Goal: Task Accomplishment & Management: Complete application form

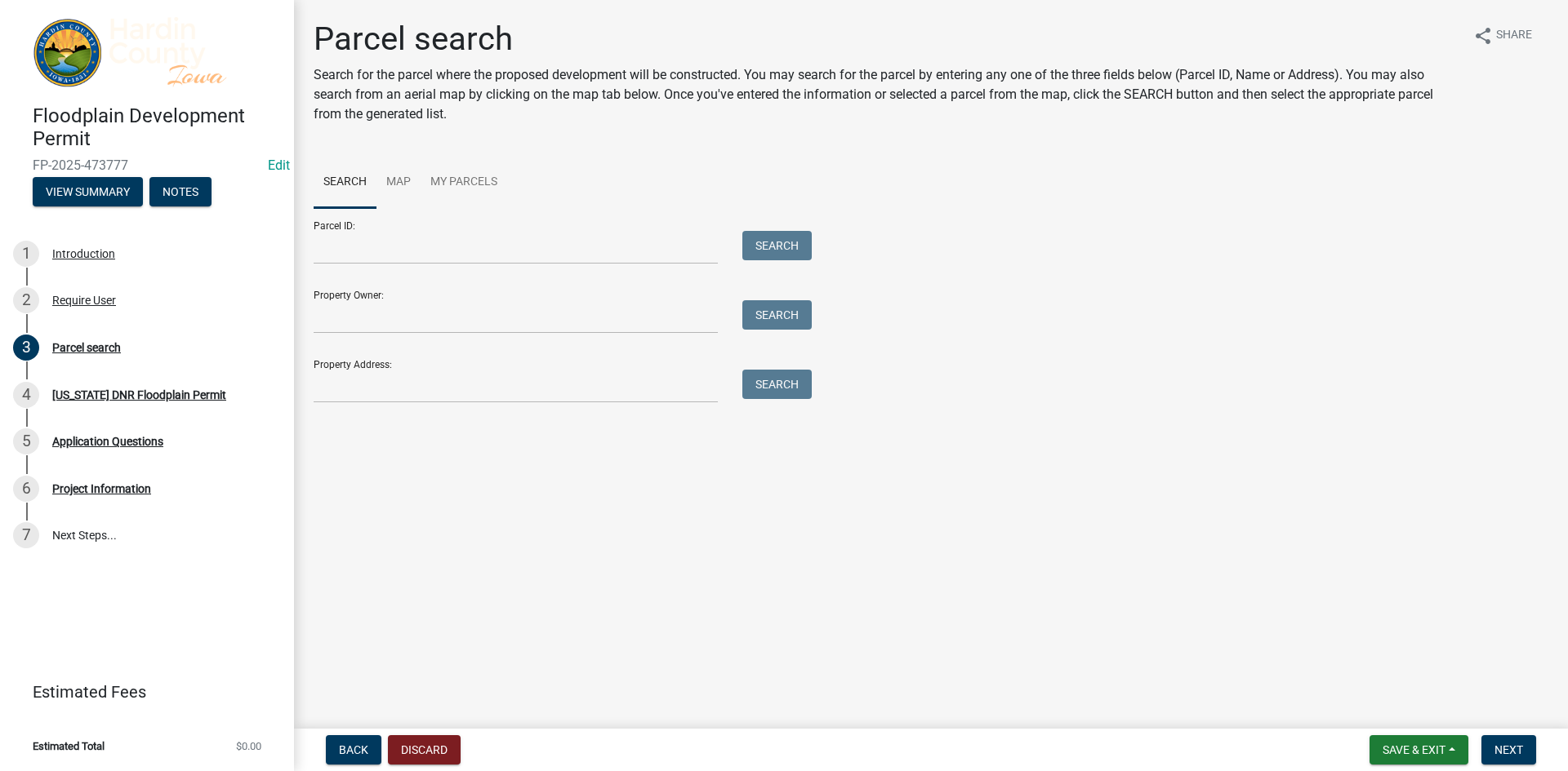
click at [1407, 766] on nav "Back Discard Save & Exit Save Save & Exit Next" at bounding box center [930, 749] width 1274 height 42
click at [1407, 750] on span "Save & Exit" at bounding box center [1414, 749] width 63 height 13
click at [1401, 711] on button "Save & Exit" at bounding box center [1403, 707] width 130 height 39
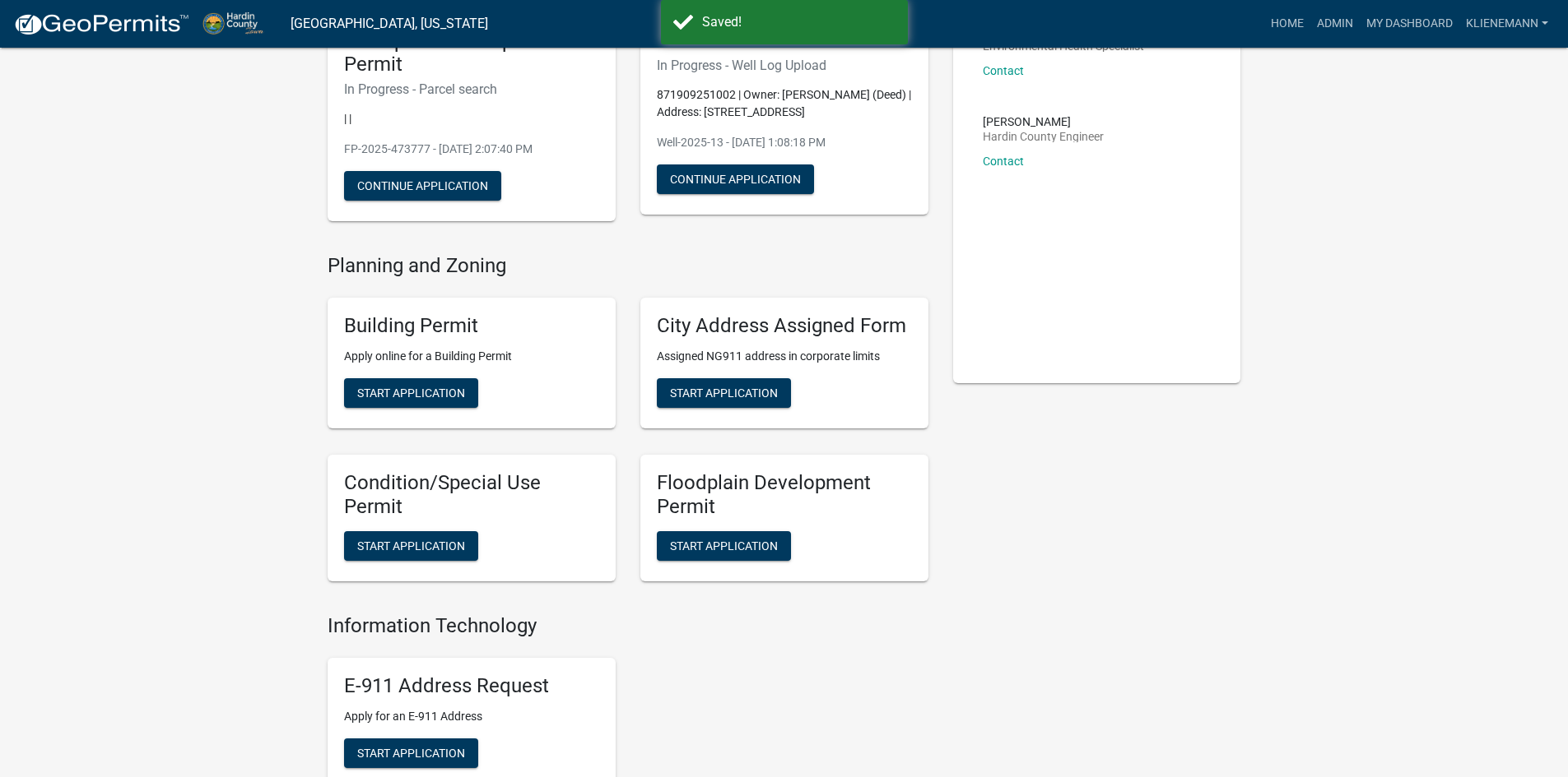
scroll to position [164, 0]
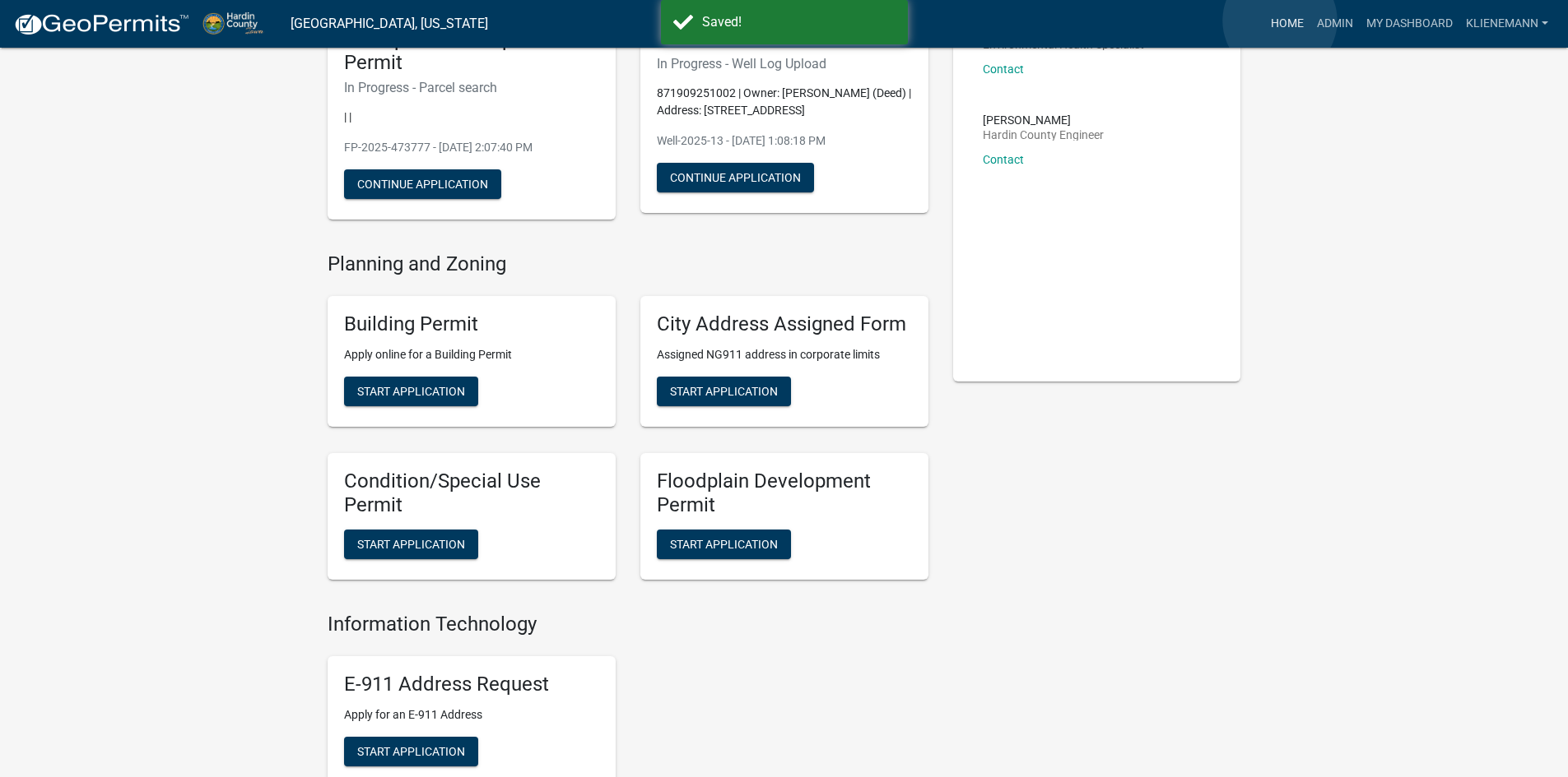
click at [1280, 21] on link "Home" at bounding box center [1287, 23] width 46 height 31
click at [1324, 26] on link "Admin" at bounding box center [1335, 23] width 50 height 31
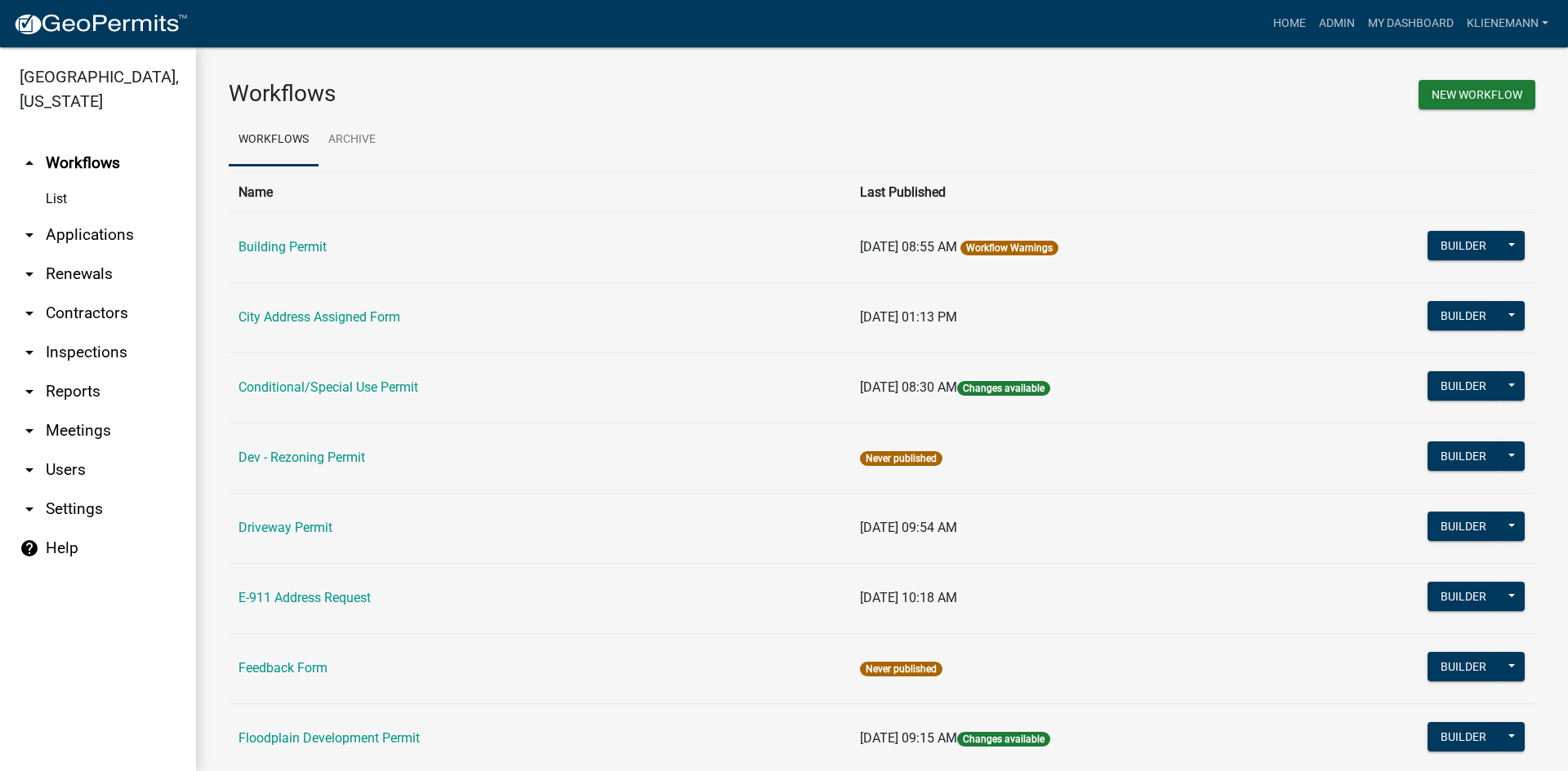
click at [107, 255] on link "arrow_drop_down Renewals" at bounding box center [98, 274] width 196 height 39
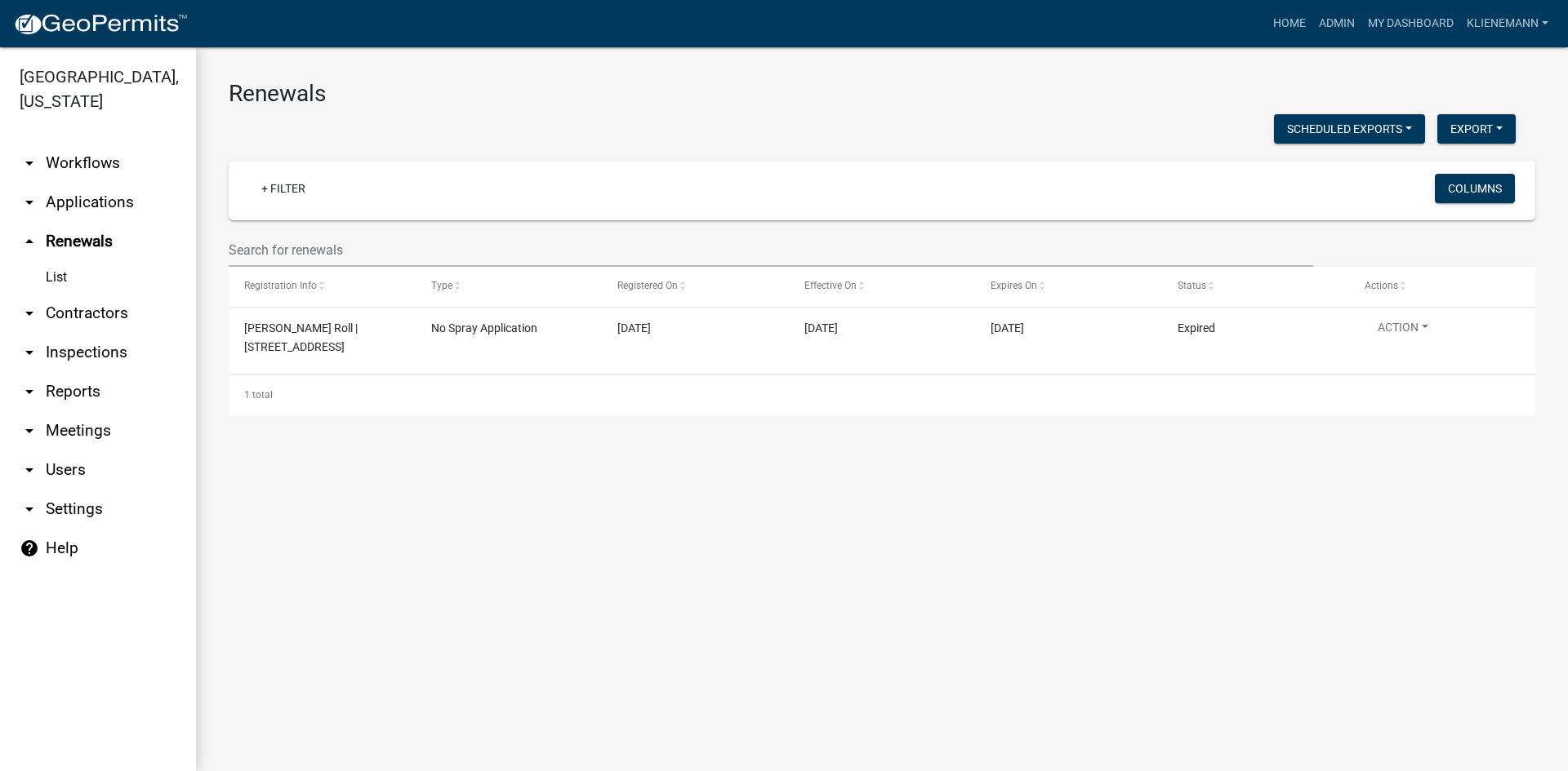
click at [95, 187] on link "arrow_drop_down Applications" at bounding box center [98, 202] width 196 height 39
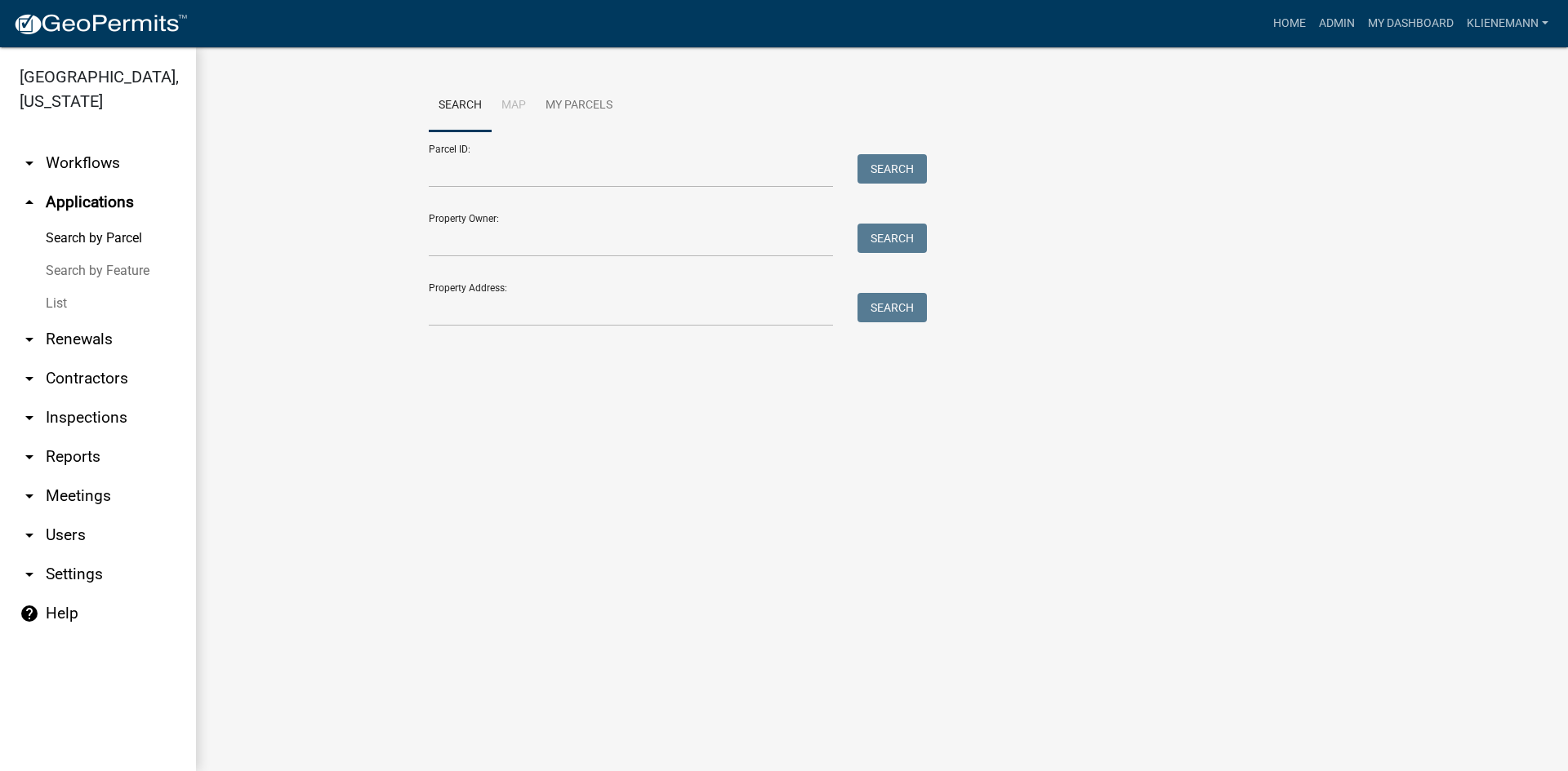
click at [99, 288] on link "List" at bounding box center [98, 304] width 196 height 33
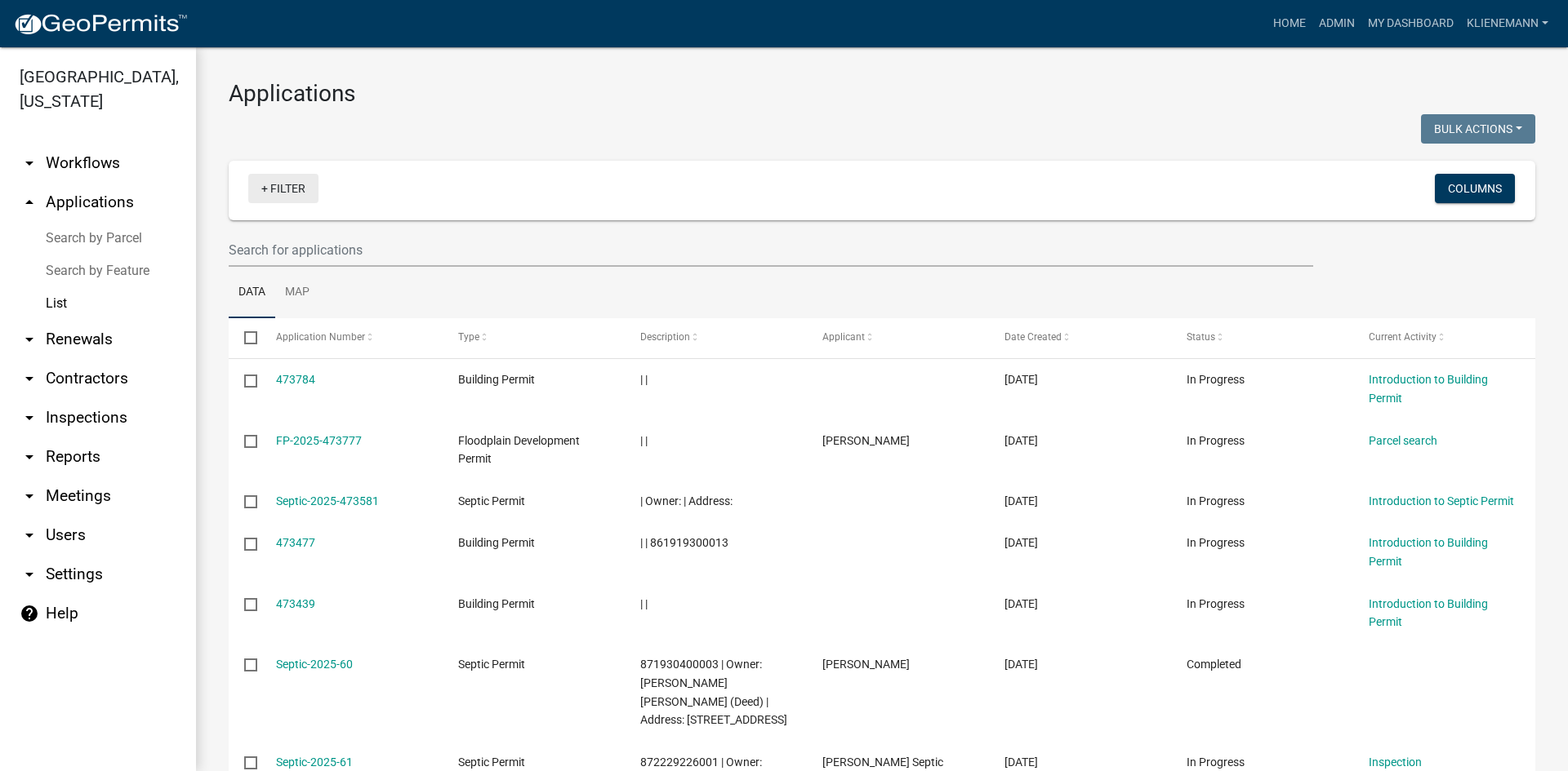
click at [292, 194] on link "+ Filter" at bounding box center [282, 188] width 70 height 29
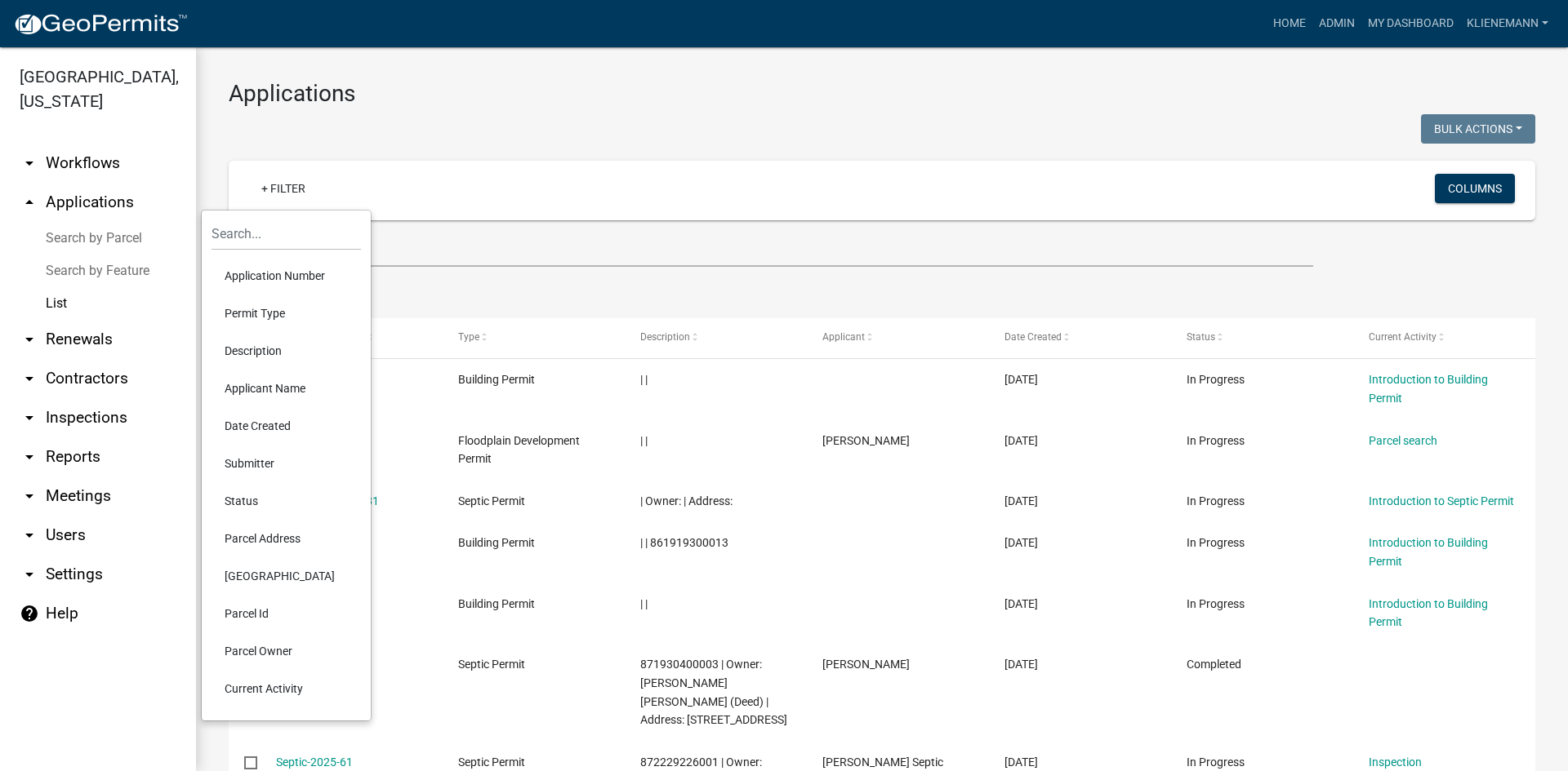
click at [287, 314] on li "Permit Type" at bounding box center [286, 313] width 149 height 37
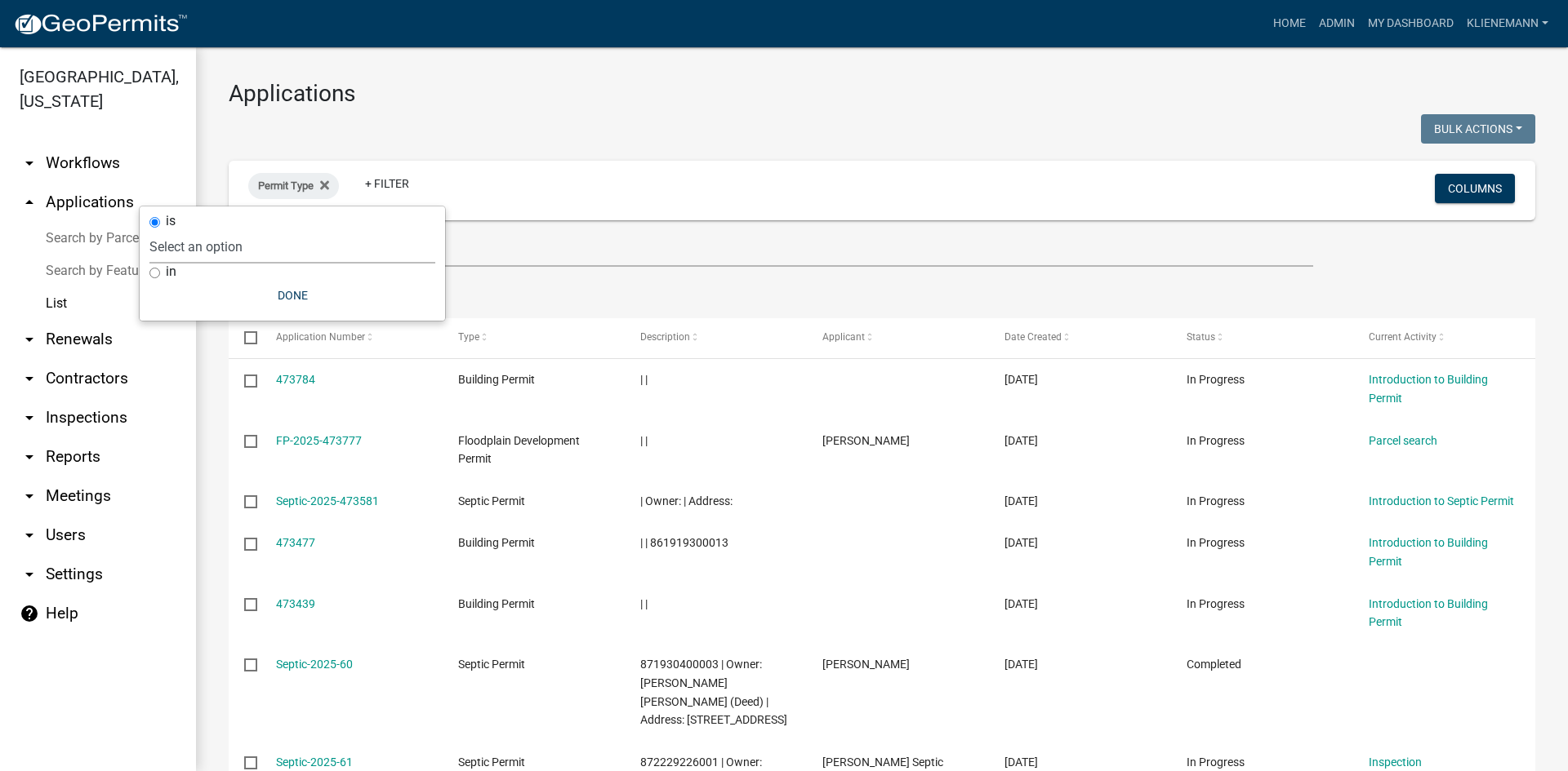
click at [261, 254] on select "Select an option Building Permit City Address Assigned Form Conditional/Special…" at bounding box center [292, 247] width 286 height 34
select select "b859bb12-7673-48d8-b3e7-7895acdde05a"
click at [184, 231] on select "Select an option Building Permit City Address Assigned Form Conditional/Special…" at bounding box center [292, 247] width 286 height 34
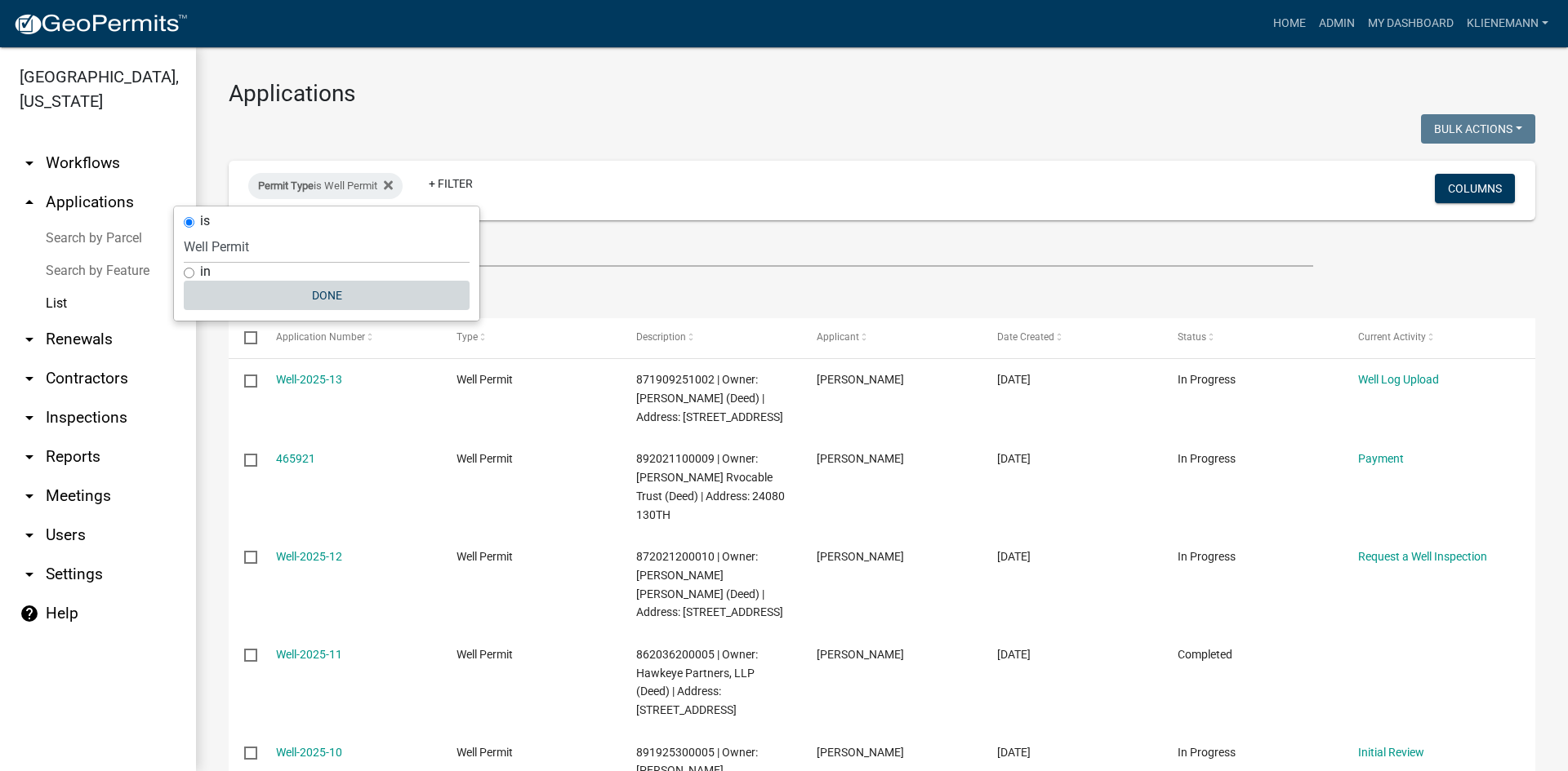
click at [341, 290] on button "Done" at bounding box center [327, 295] width 286 height 29
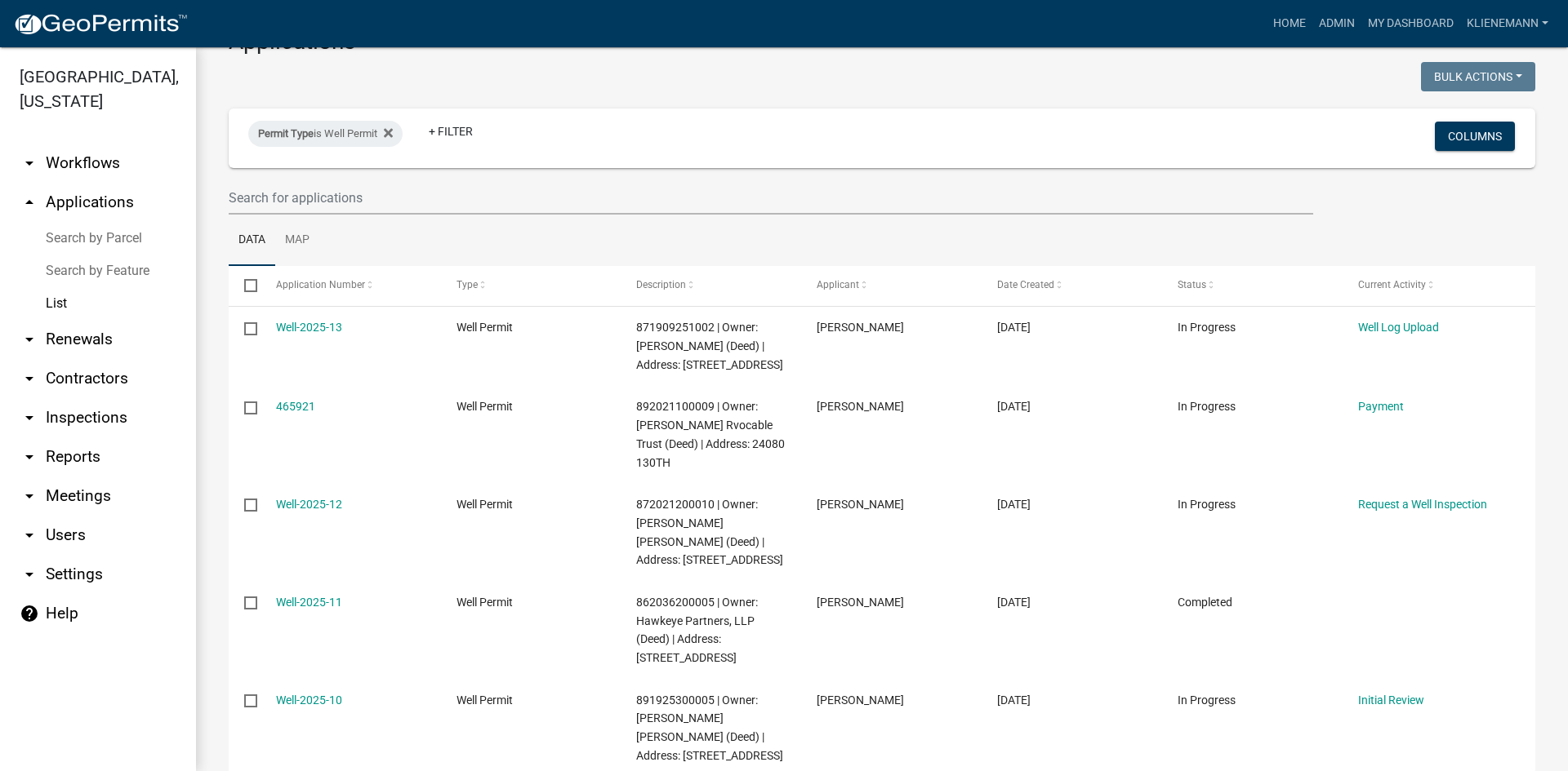
scroll to position [82, 0]
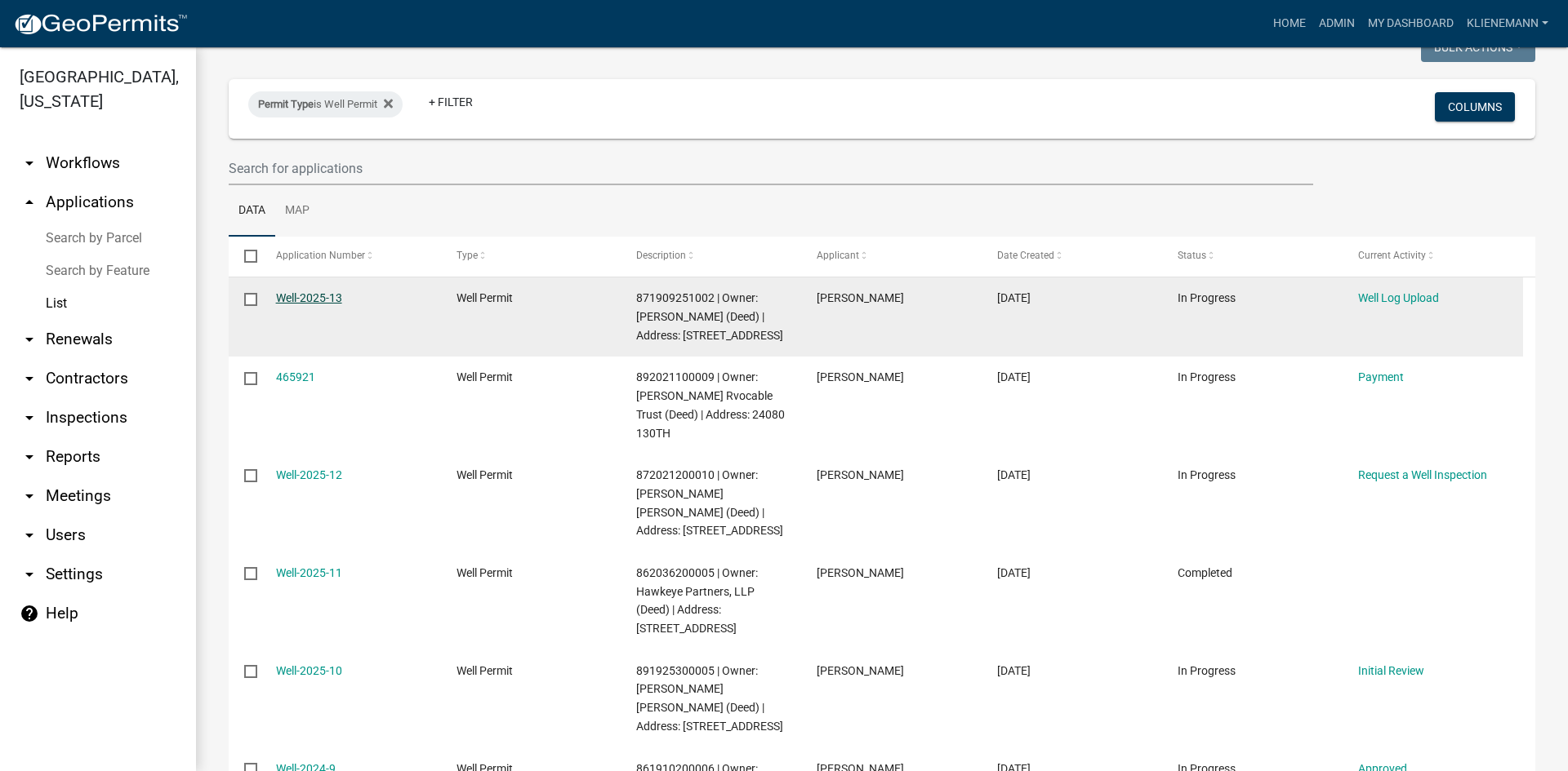
click at [322, 298] on link "Well-2025-13" at bounding box center [309, 298] width 67 height 13
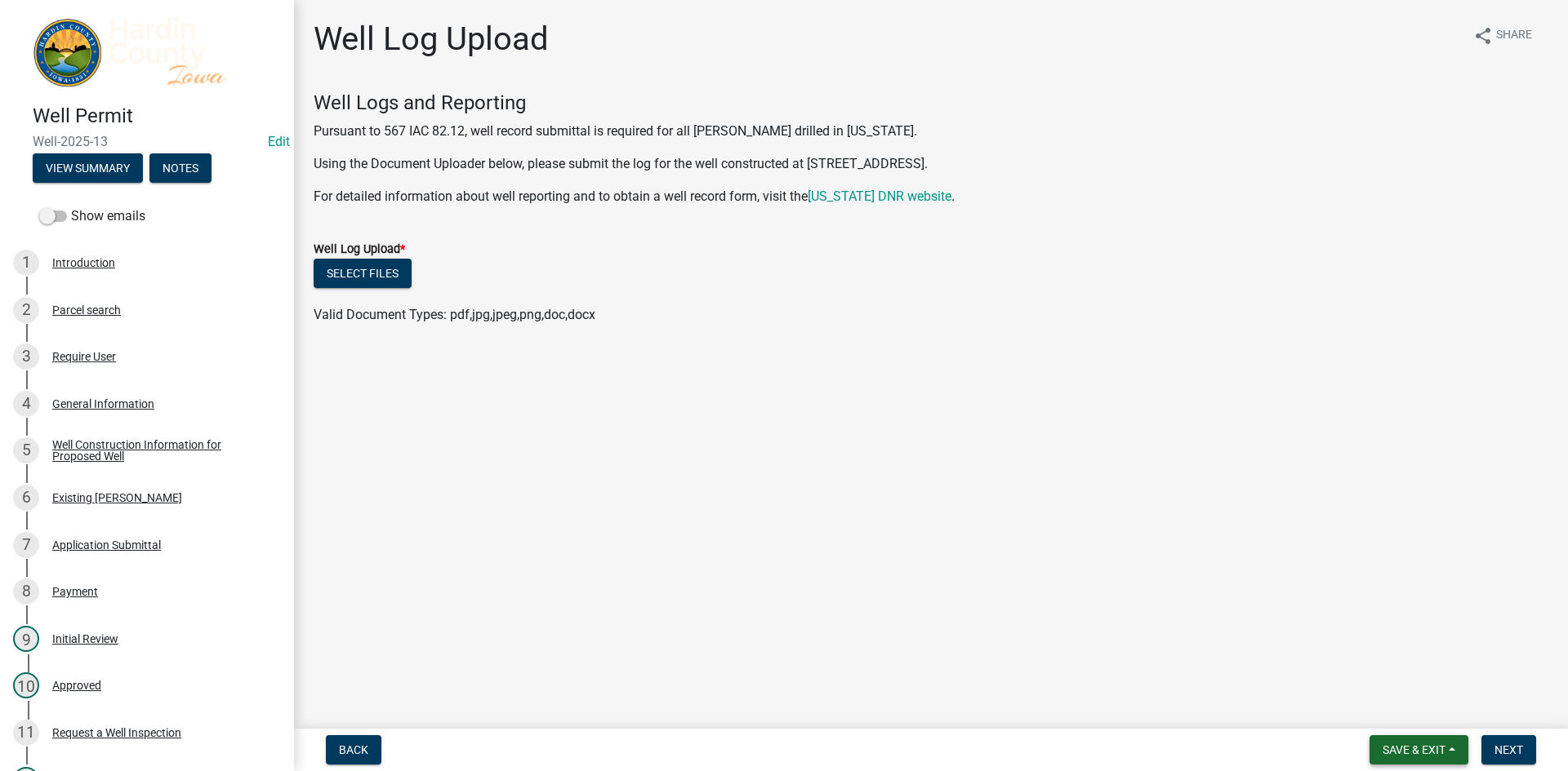
click at [1419, 748] on span "Save & Exit" at bounding box center [1414, 749] width 63 height 13
click at [1412, 720] on button "Save & Exit" at bounding box center [1403, 707] width 130 height 39
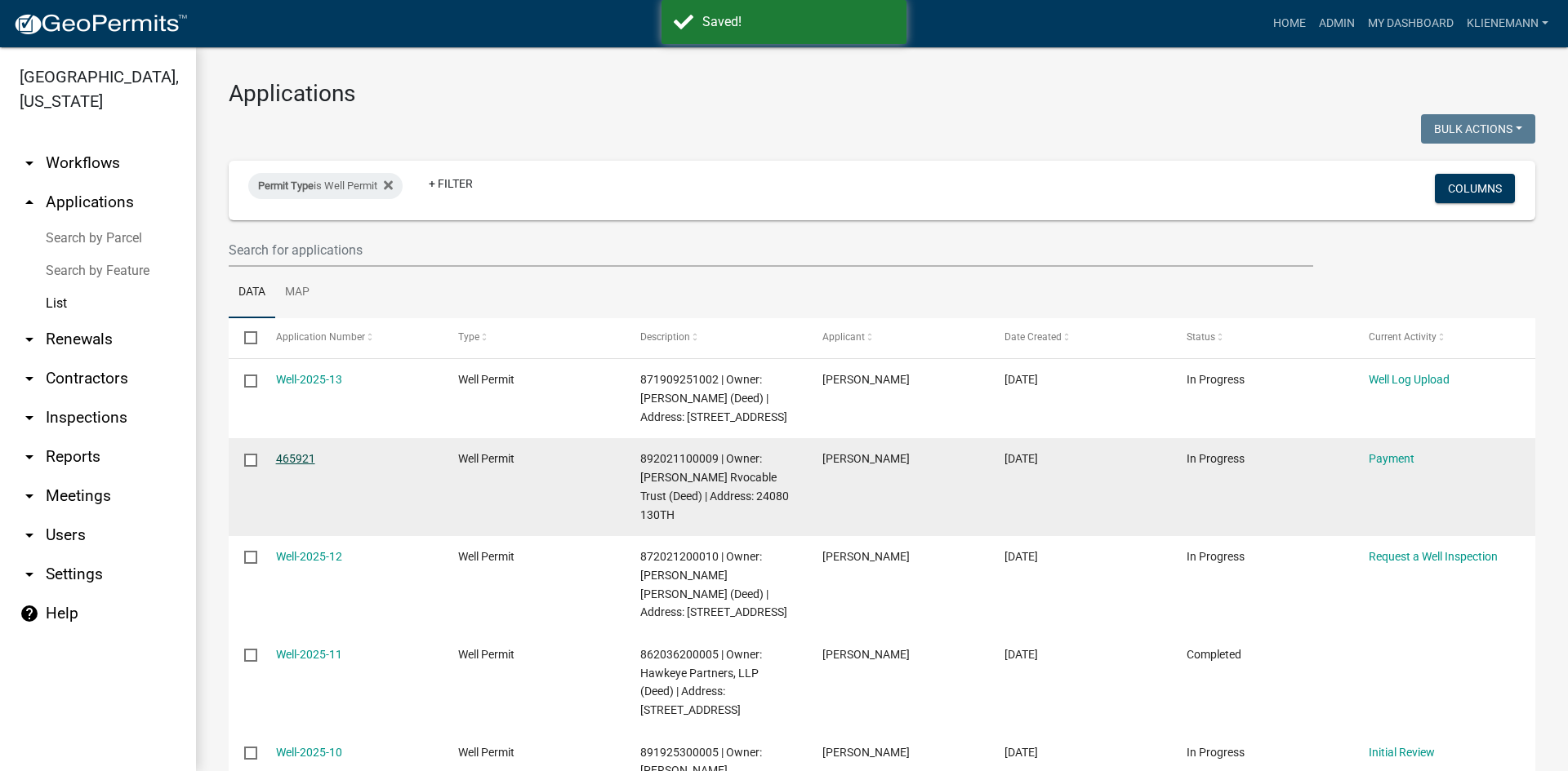
click at [295, 465] on link "465921" at bounding box center [295, 458] width 39 height 13
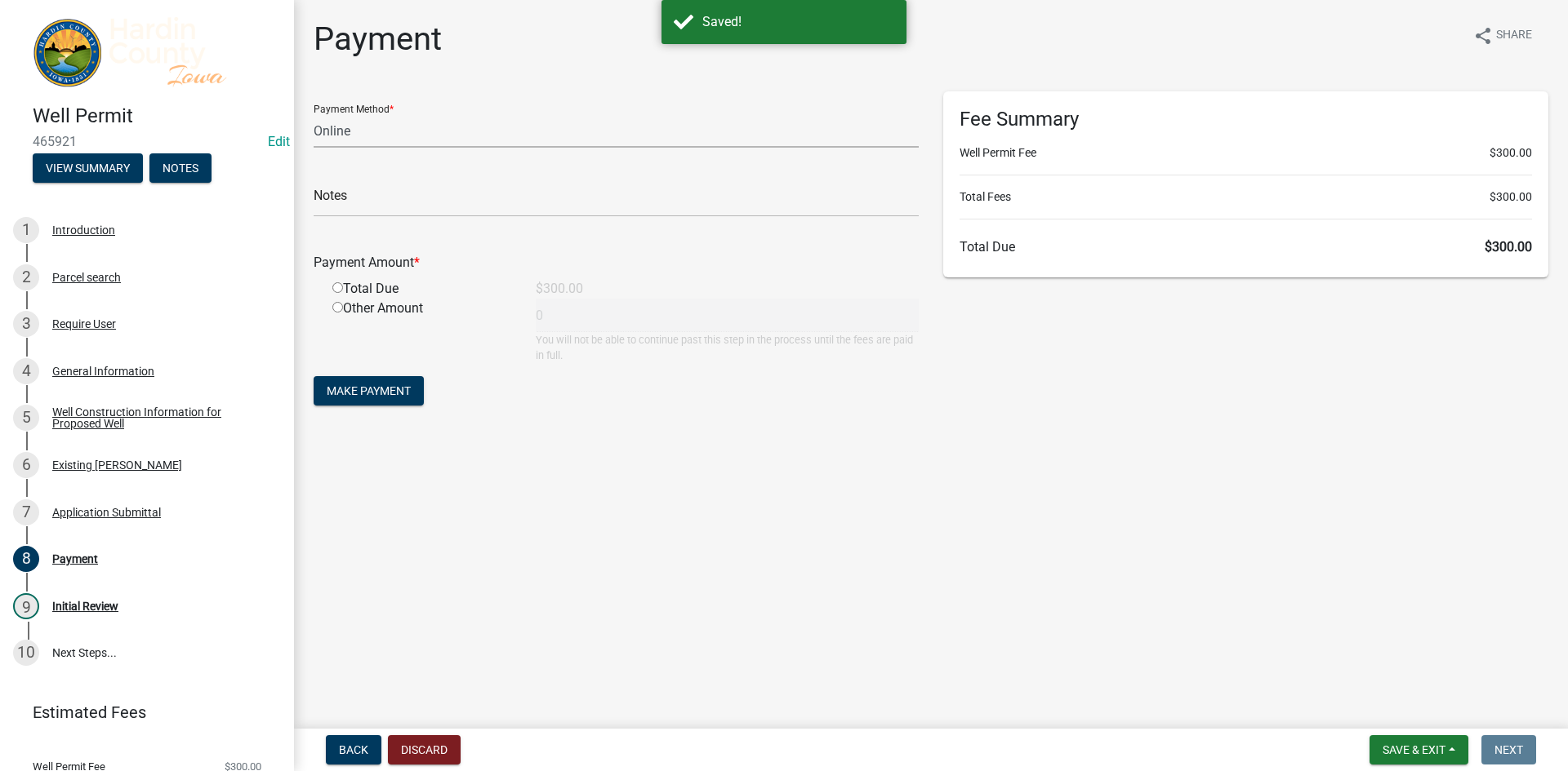
click at [595, 130] on select "Credit Card POS Check Cash Online" at bounding box center [616, 130] width 606 height 34
select select "1: 0"
click at [314, 114] on select "Credit Card POS Check Cash Online" at bounding box center [616, 130] width 606 height 34
click at [498, 199] on input "text" at bounding box center [616, 200] width 606 height 34
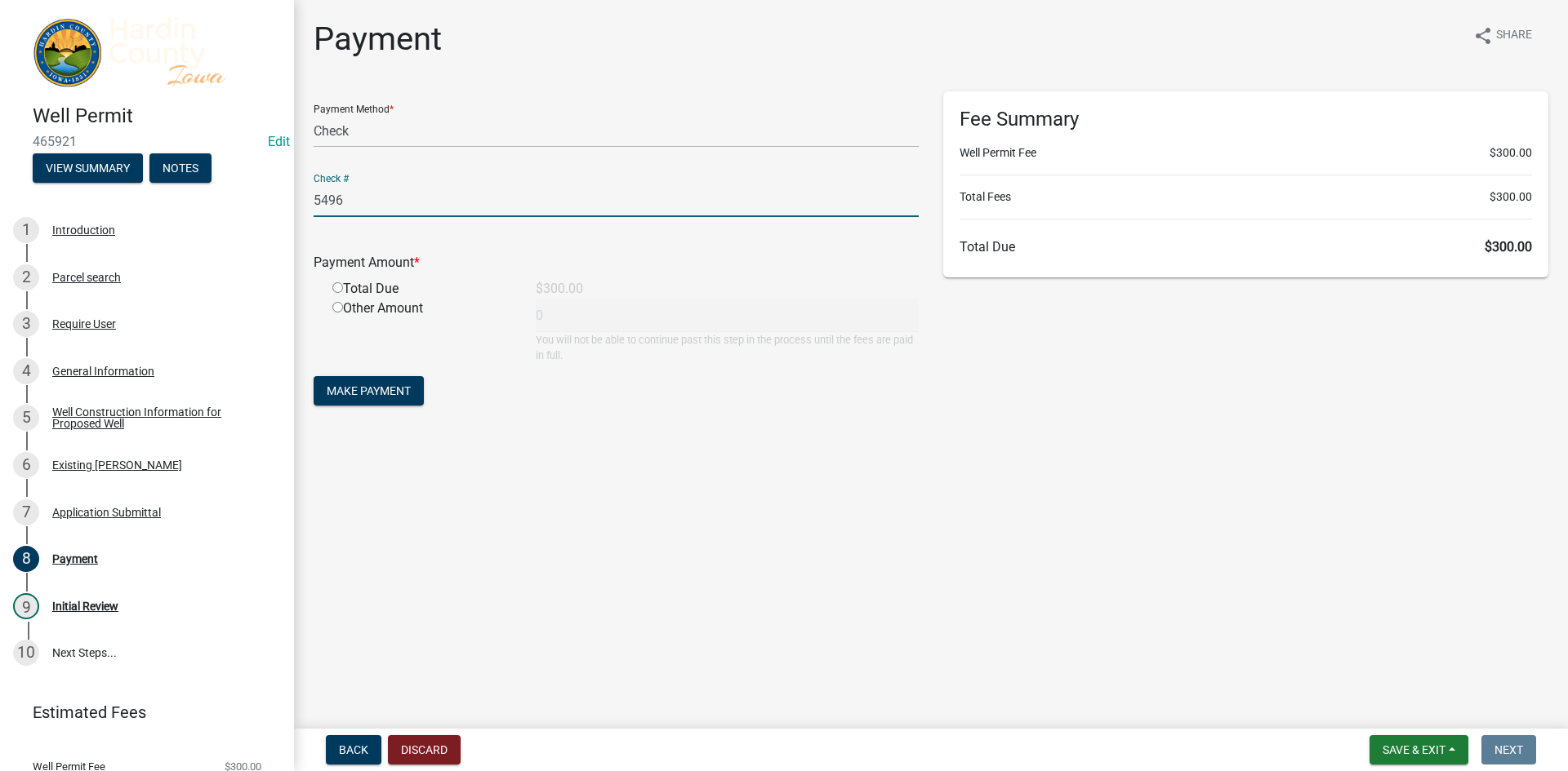
type input "5496"
click at [336, 288] on input "radio" at bounding box center [338, 288] width 10 height 10
radio input "true"
type input "300"
click at [369, 402] on button "Make Payment" at bounding box center [369, 391] width 111 height 29
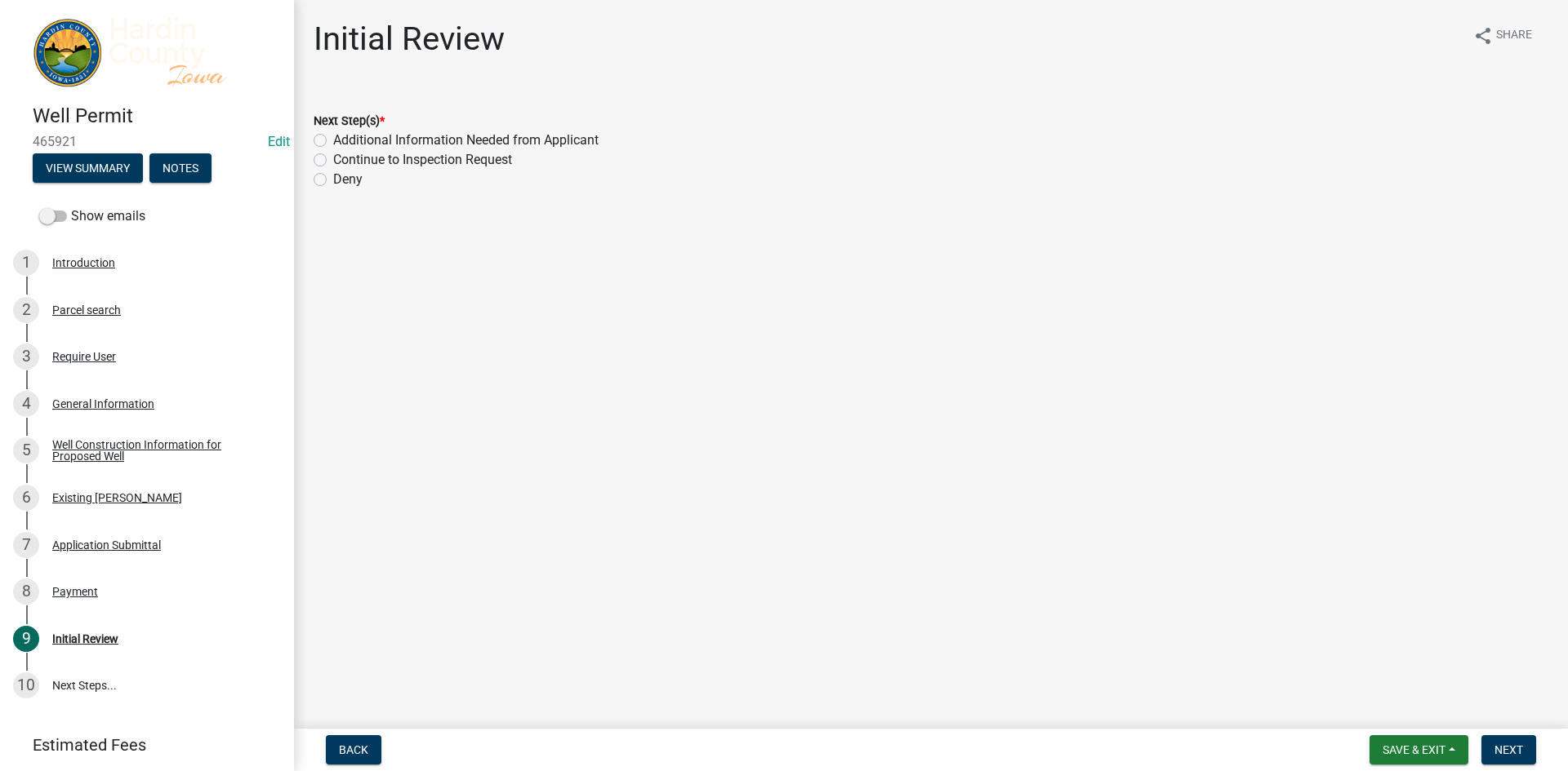
click at [345, 164] on label "Continue to Inspection Request" at bounding box center [422, 160] width 179 height 20
click at [344, 161] on input "Continue to Inspection Request" at bounding box center [339, 155] width 10 height 10
radio input "true"
click at [1512, 759] on button "Next" at bounding box center [1508, 750] width 54 height 29
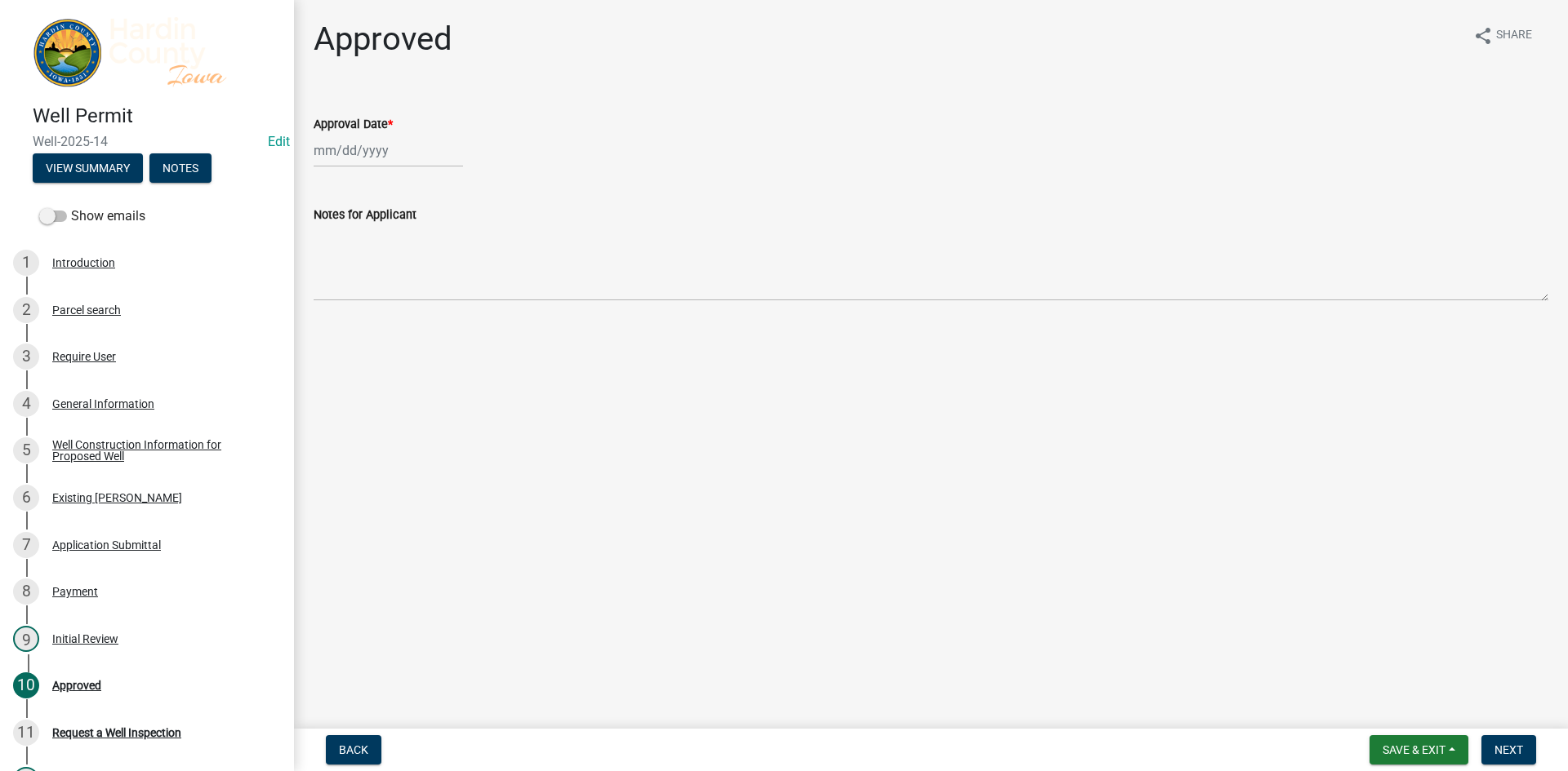
select select "9"
select select "2025"
drag, startPoint x: 384, startPoint y: 137, endPoint x: 382, endPoint y: 157, distance: 20.1
click at [384, 137] on div "[PERSON_NAME] Feb Mar Apr [PERSON_NAME][DATE] Oct Nov [DATE] 1526 1527 1528 152…" at bounding box center [388, 150] width 149 height 34
click at [406, 229] on div "4" at bounding box center [409, 237] width 26 height 26
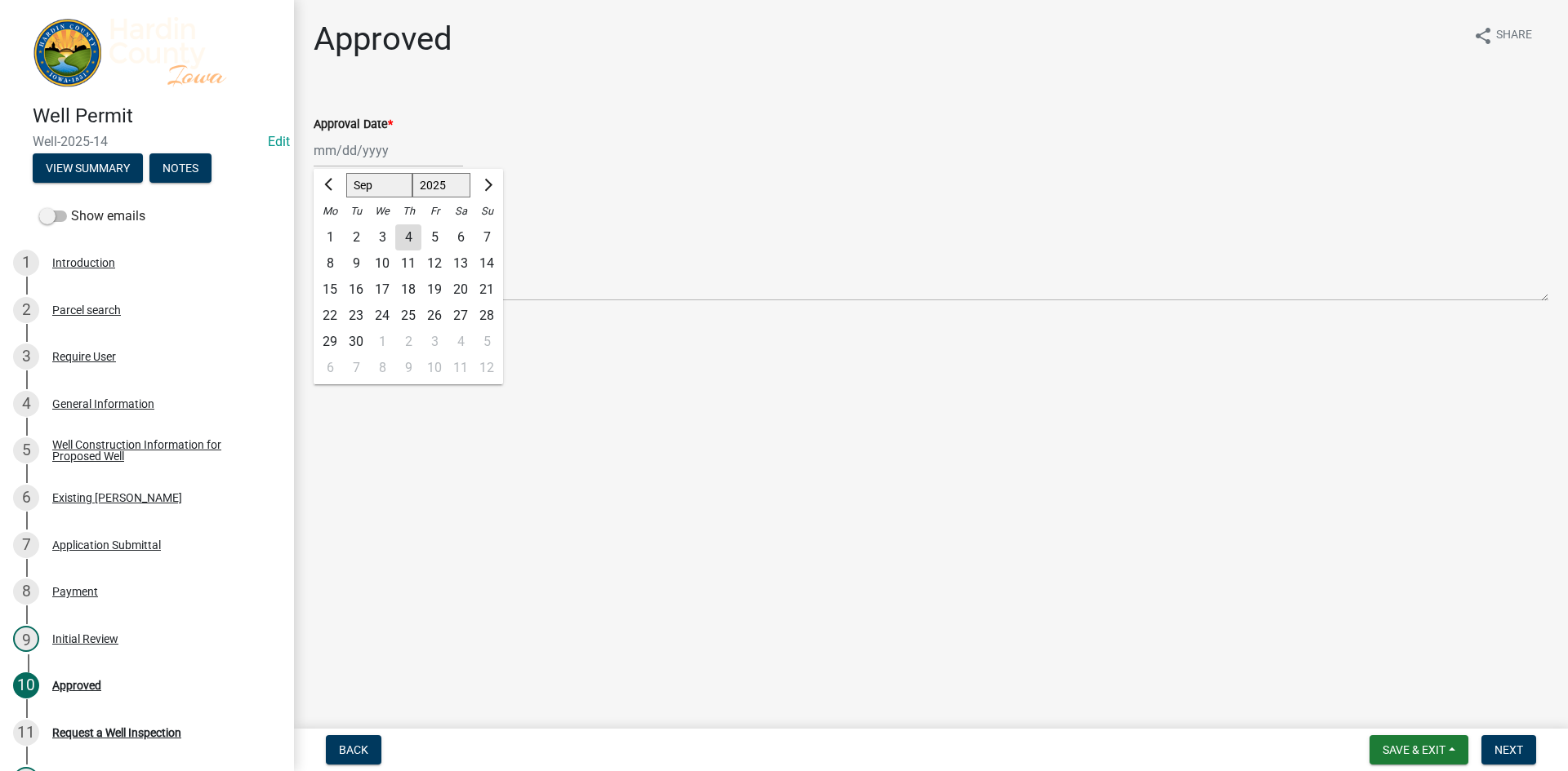
type input "[DATE]"
click at [1501, 743] on span "Next" at bounding box center [1508, 749] width 29 height 13
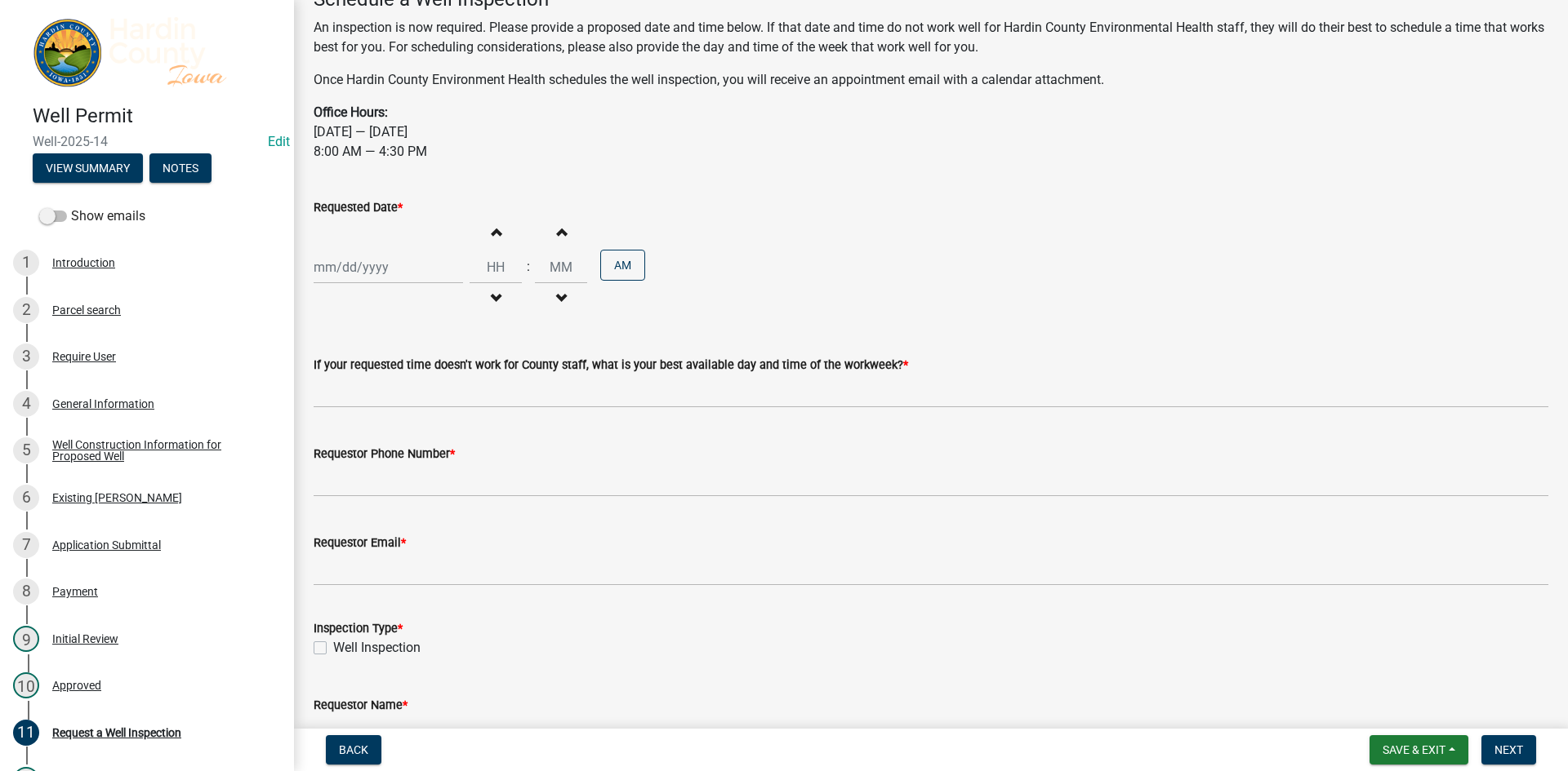
scroll to position [94, 0]
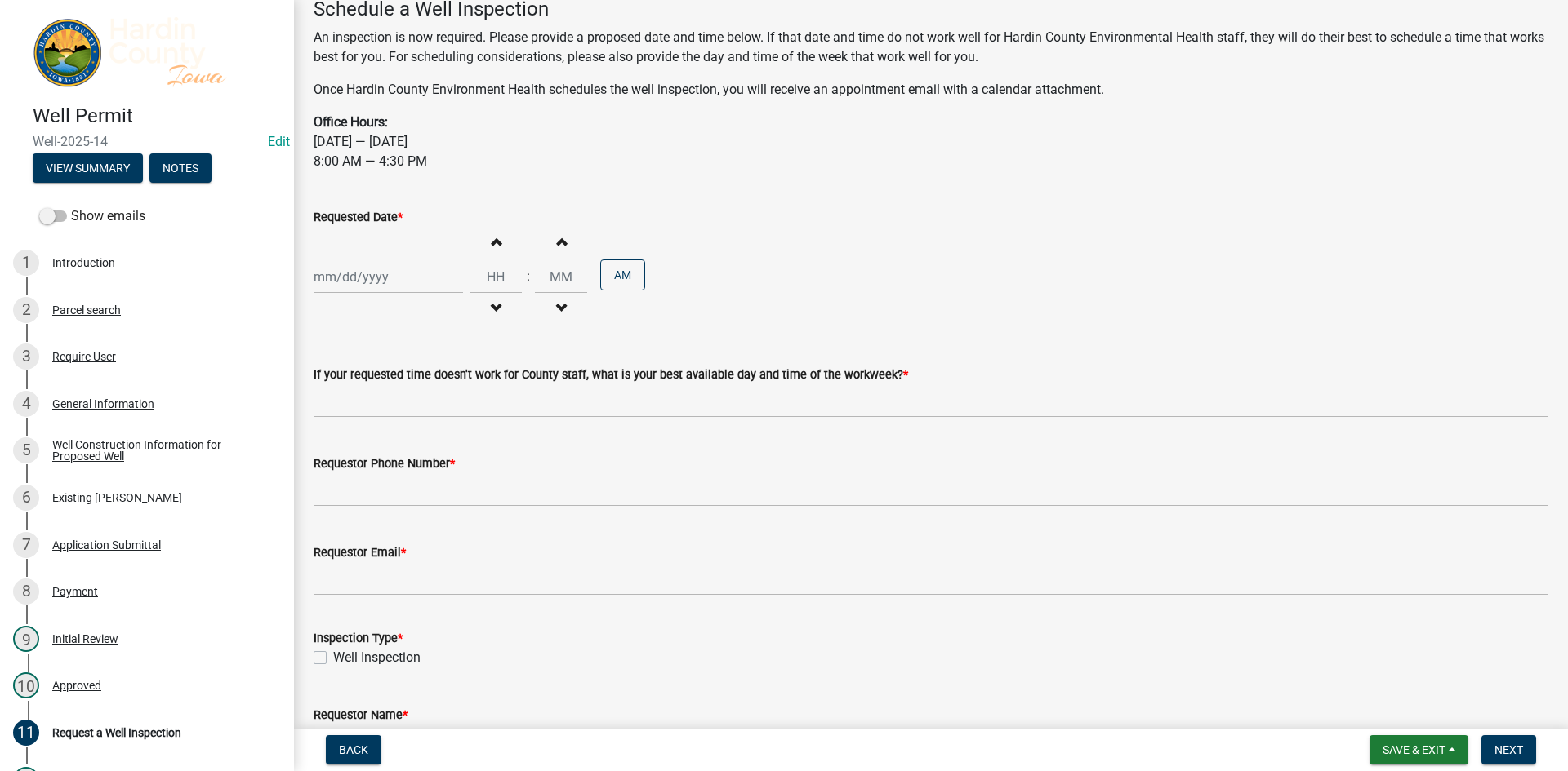
click at [377, 268] on div at bounding box center [388, 277] width 149 height 34
select select "9"
select select "2025"
click at [419, 368] on div "4" at bounding box center [409, 364] width 26 height 26
type input "[DATE]"
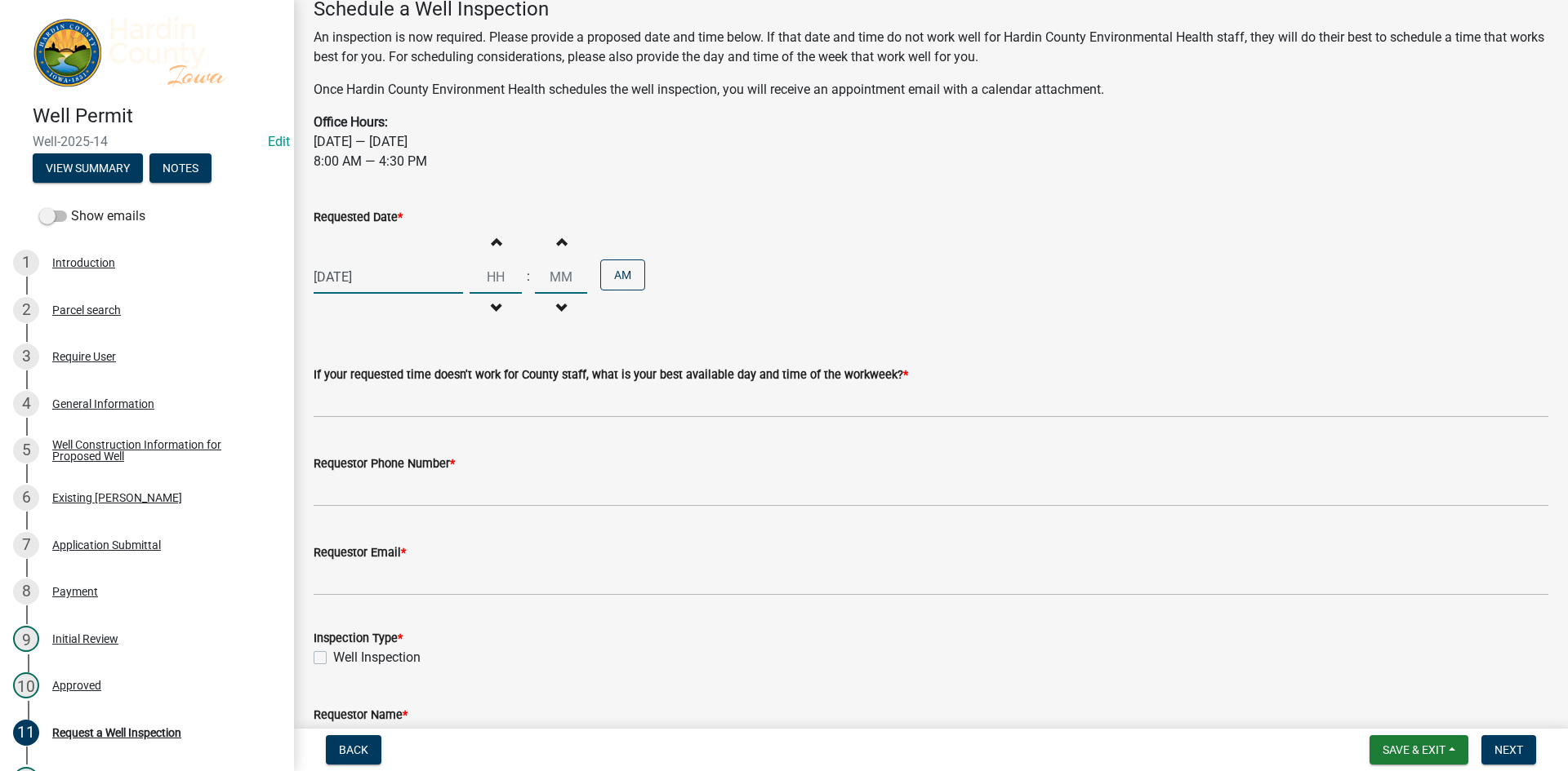
click at [496, 291] on input "Hours" at bounding box center [496, 277] width 53 height 34
type input "04"
type input "00"
click at [562, 281] on input "00" at bounding box center [561, 277] width 53 height 34
click at [625, 264] on button "AM" at bounding box center [623, 275] width 45 height 31
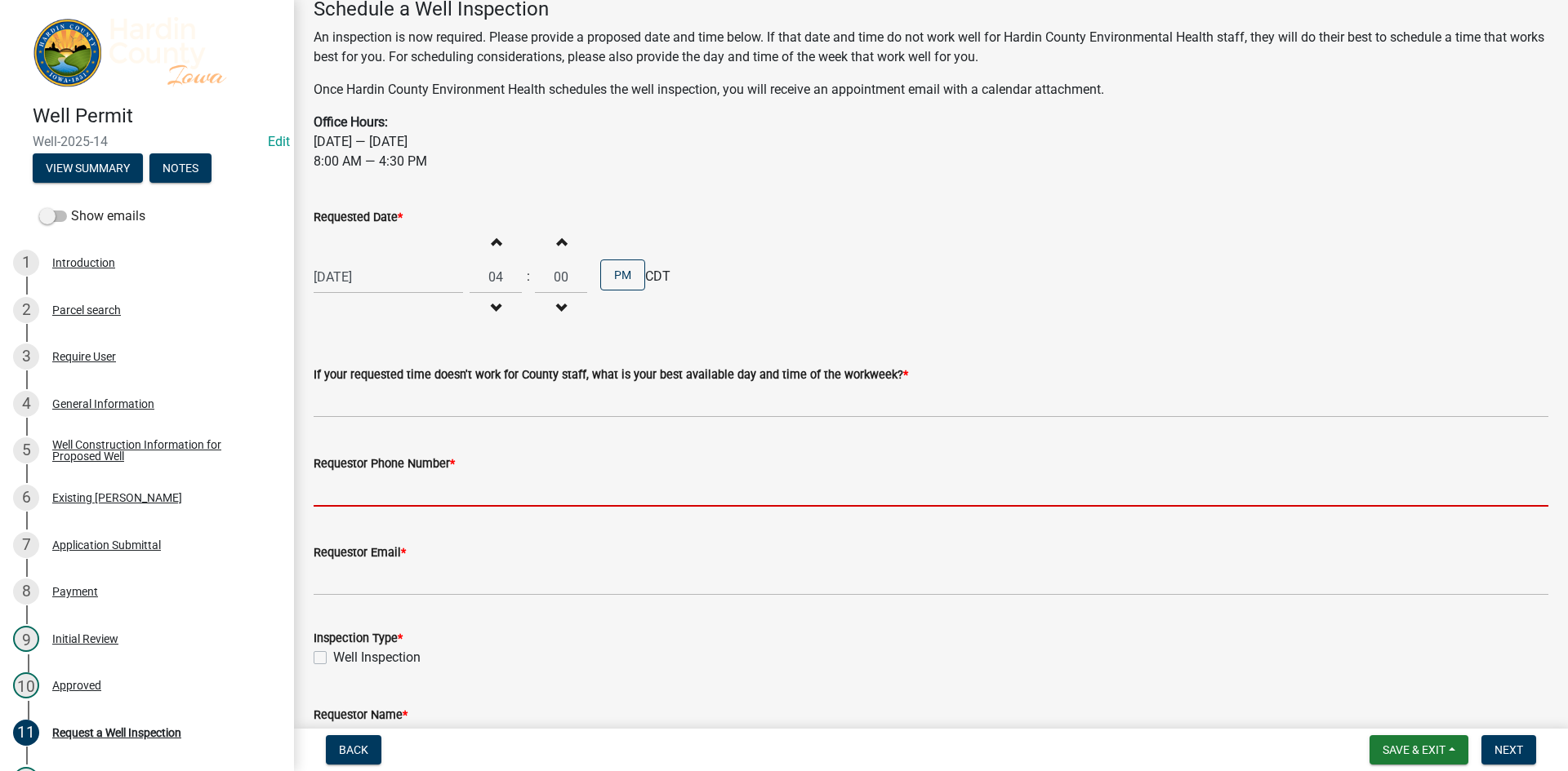
click at [394, 490] on input "Requestor Phone Number *" at bounding box center [931, 490] width 1235 height 34
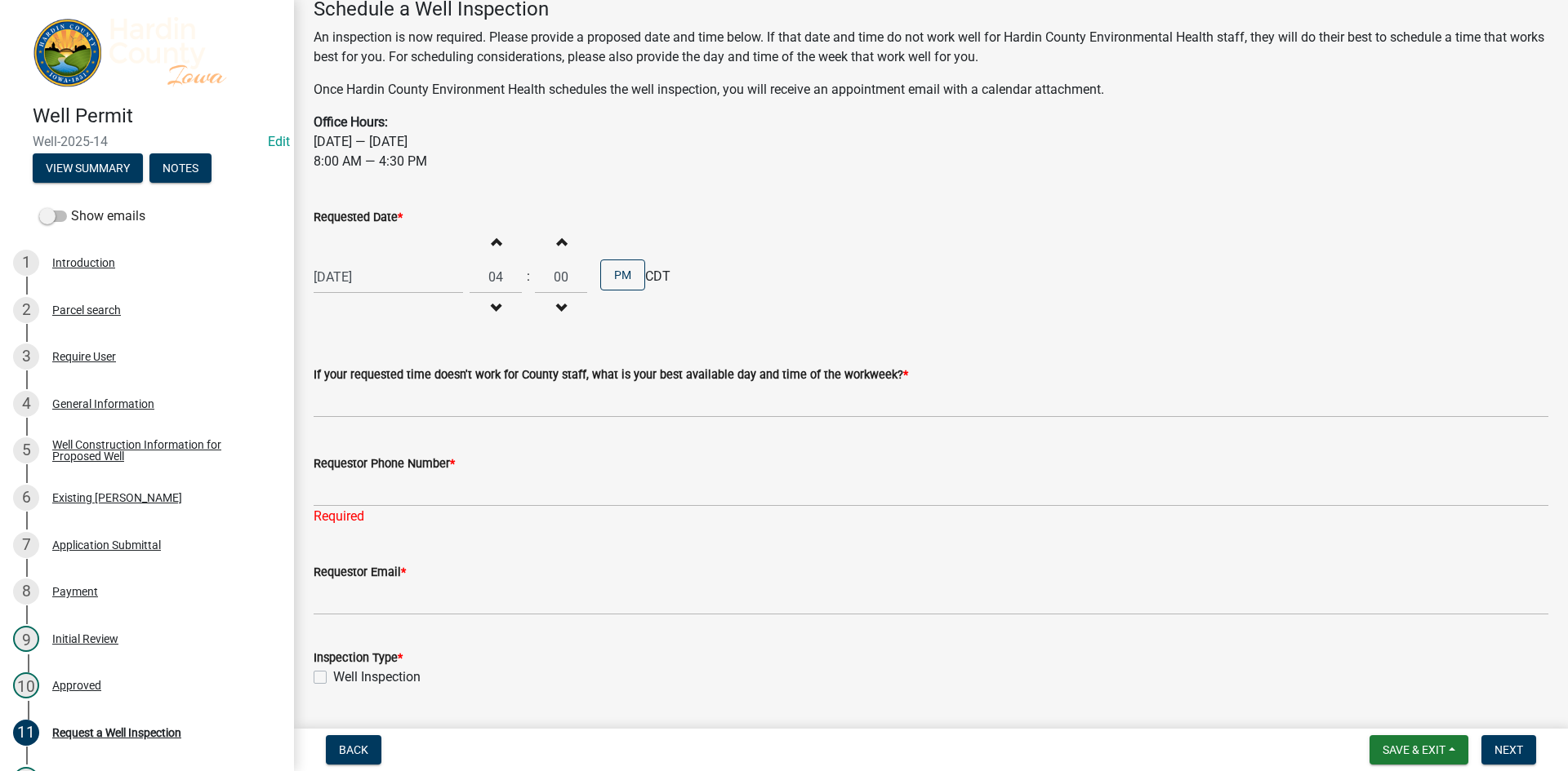
click at [360, 556] on div "Requestor Email *" at bounding box center [931, 578] width 1235 height 76
click at [364, 580] on div "Requestor Email *" at bounding box center [931, 572] width 1235 height 20
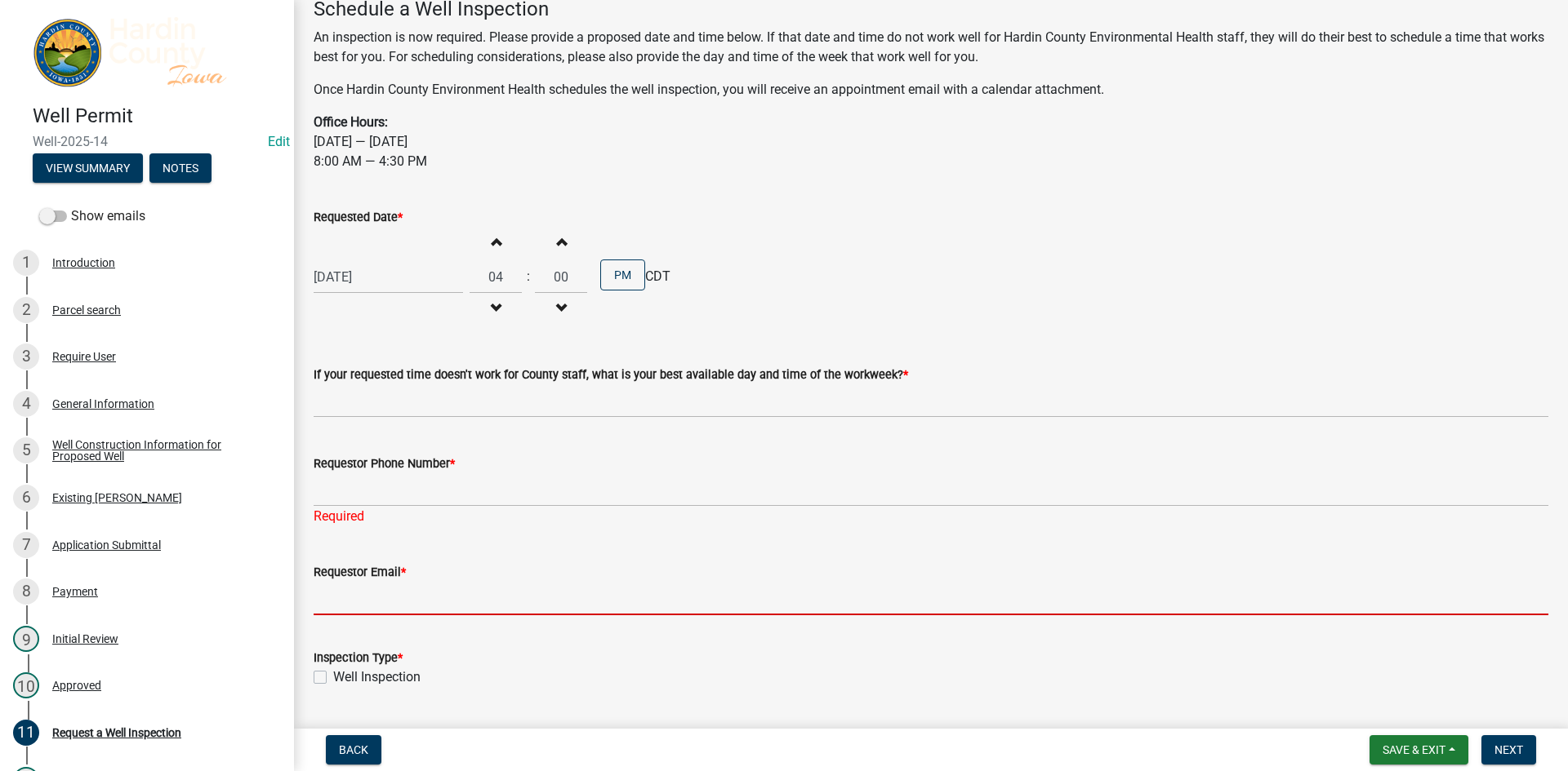
click at [365, 594] on input "Requestor Email *" at bounding box center [931, 598] width 1235 height 34
click at [370, 470] on label "Requestor Phone Number *" at bounding box center [384, 464] width 142 height 11
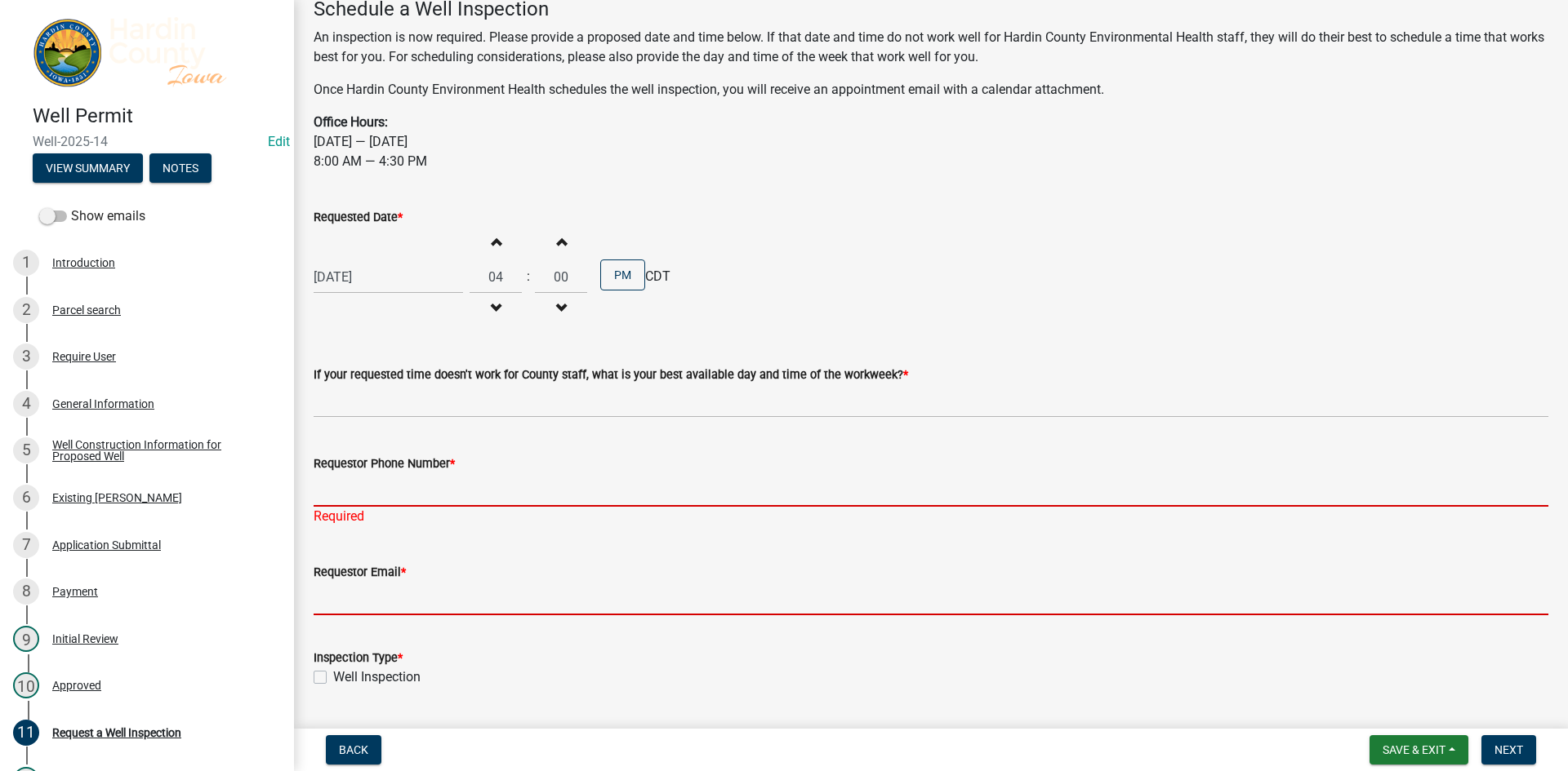
click at [370, 473] on input "Requestor Phone Number *" at bounding box center [931, 490] width 1235 height 34
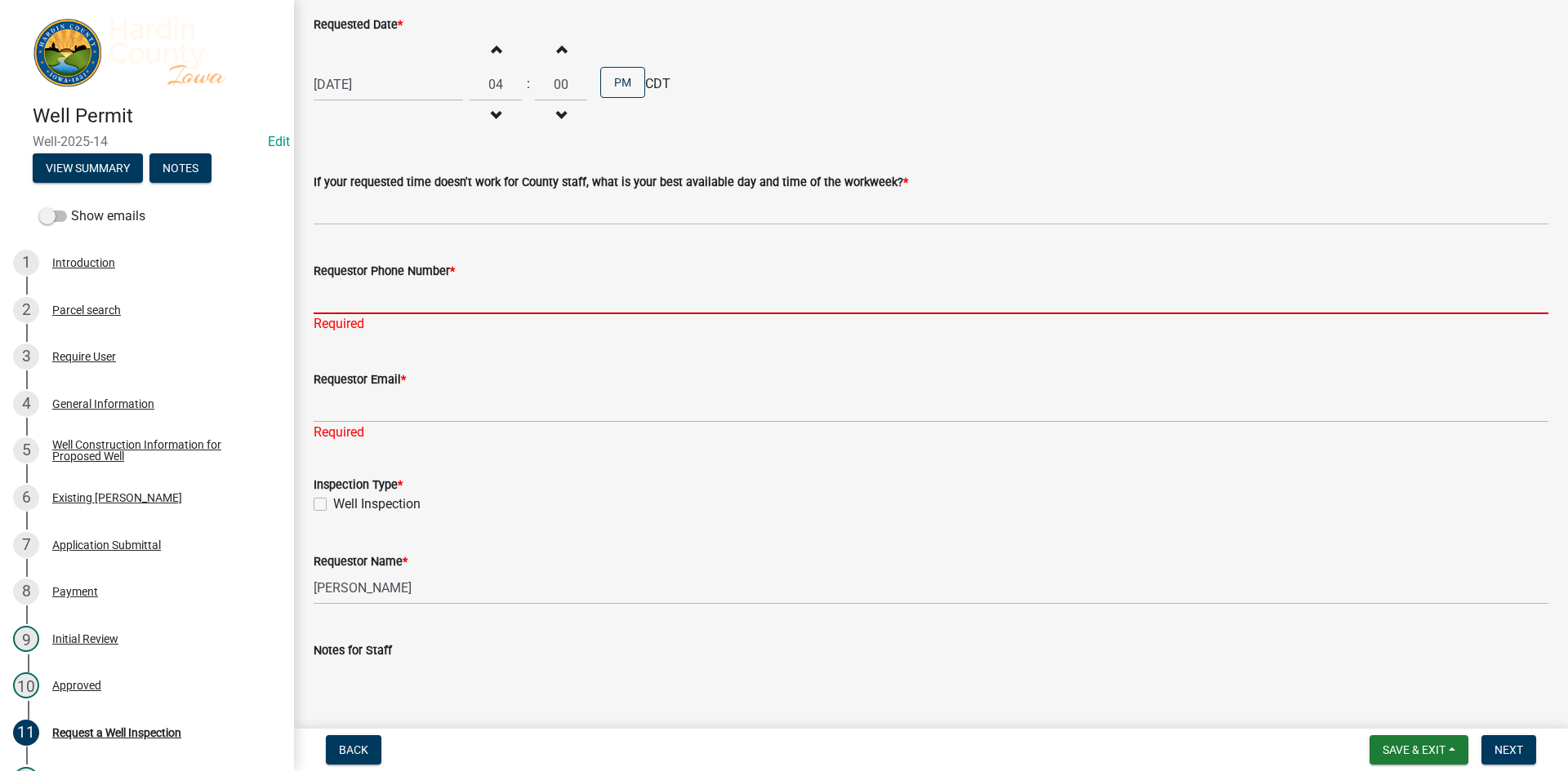
scroll to position [338, 0]
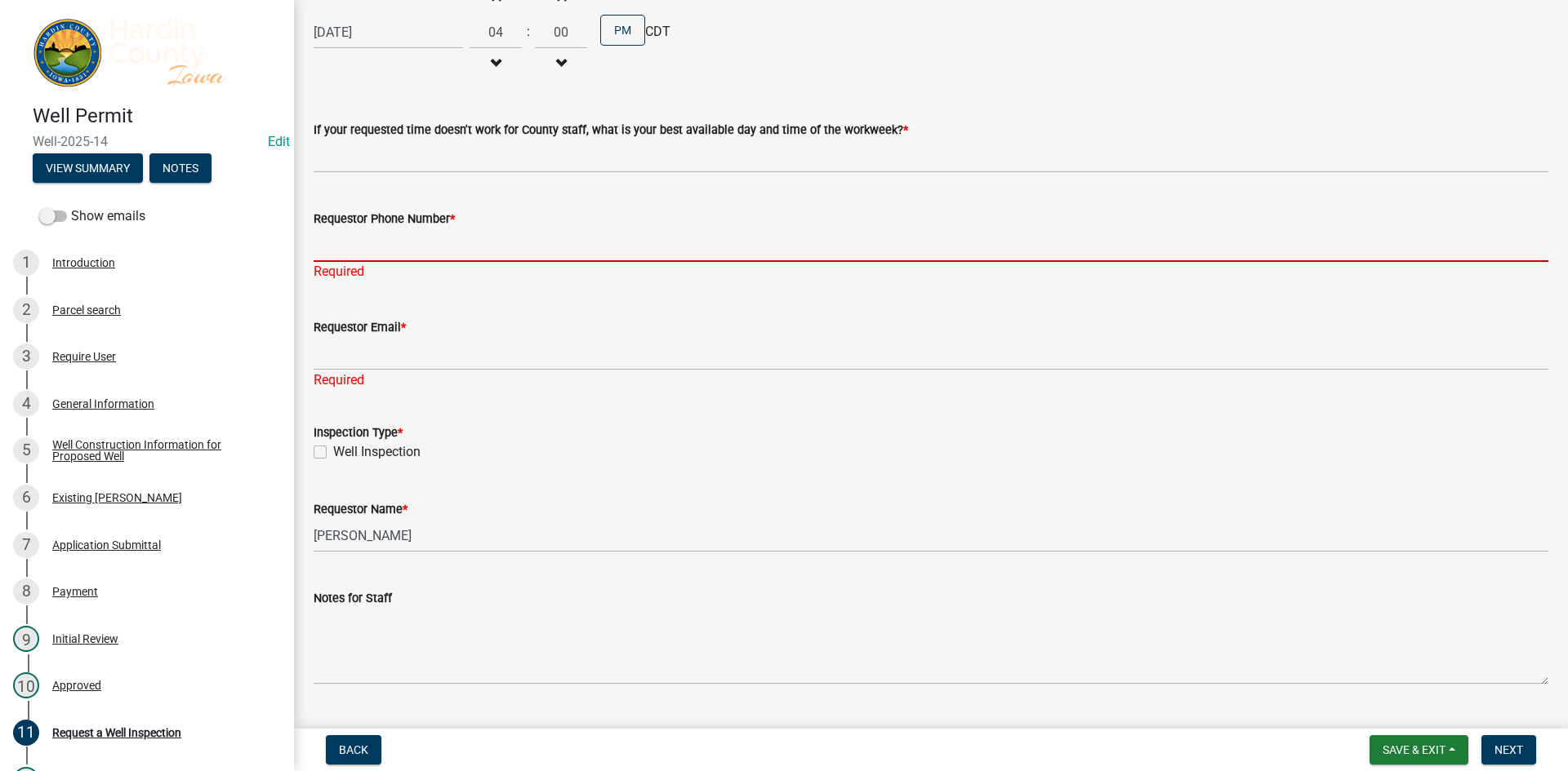
click at [333, 450] on label "Well Inspection" at bounding box center [377, 452] width 87 height 20
click at [333, 450] on input "Well Inspection" at bounding box center [339, 447] width 10 height 10
checkbox input "true"
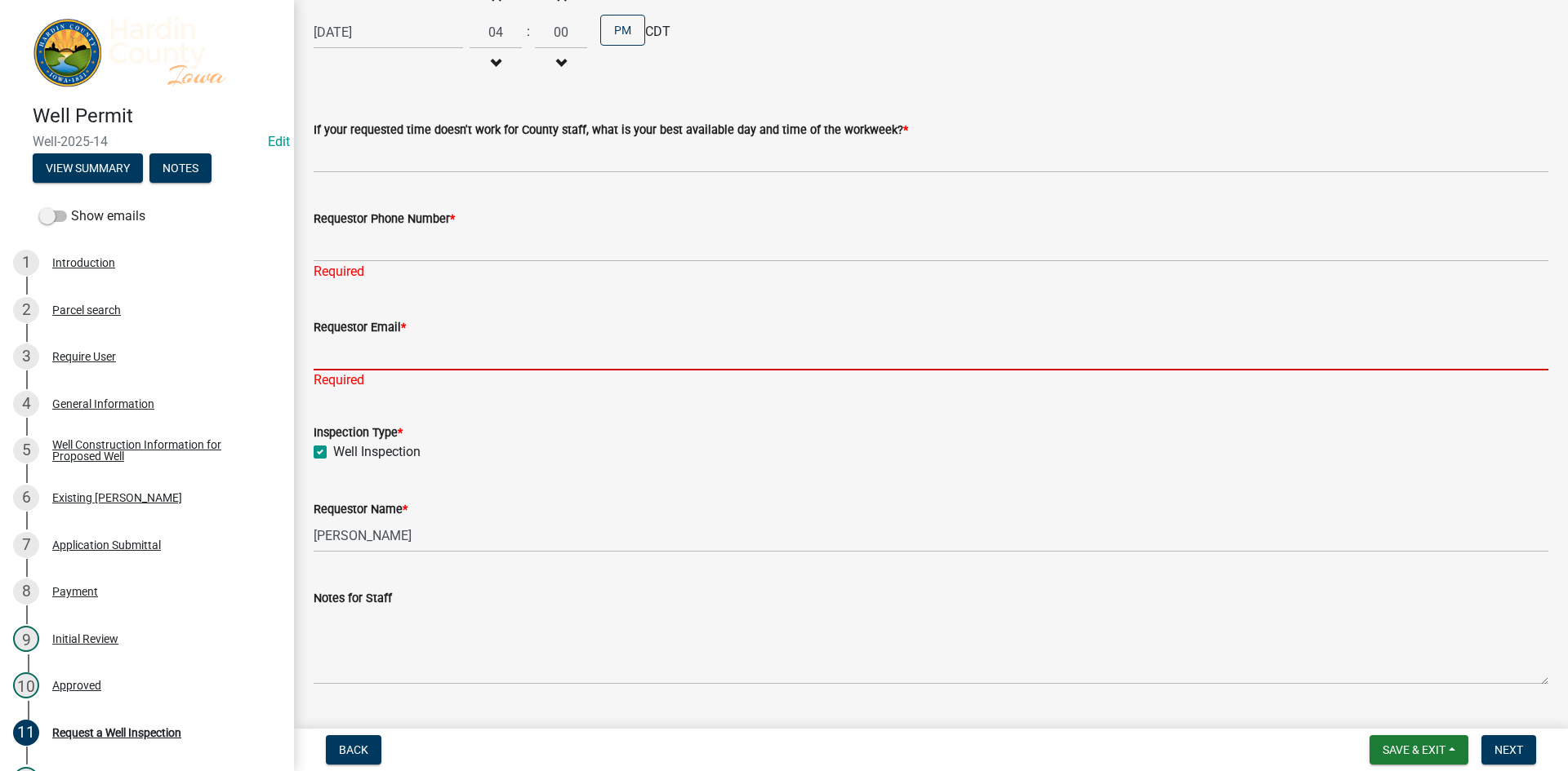
click at [348, 362] on input "Requestor Email *" at bounding box center [931, 353] width 1235 height 34
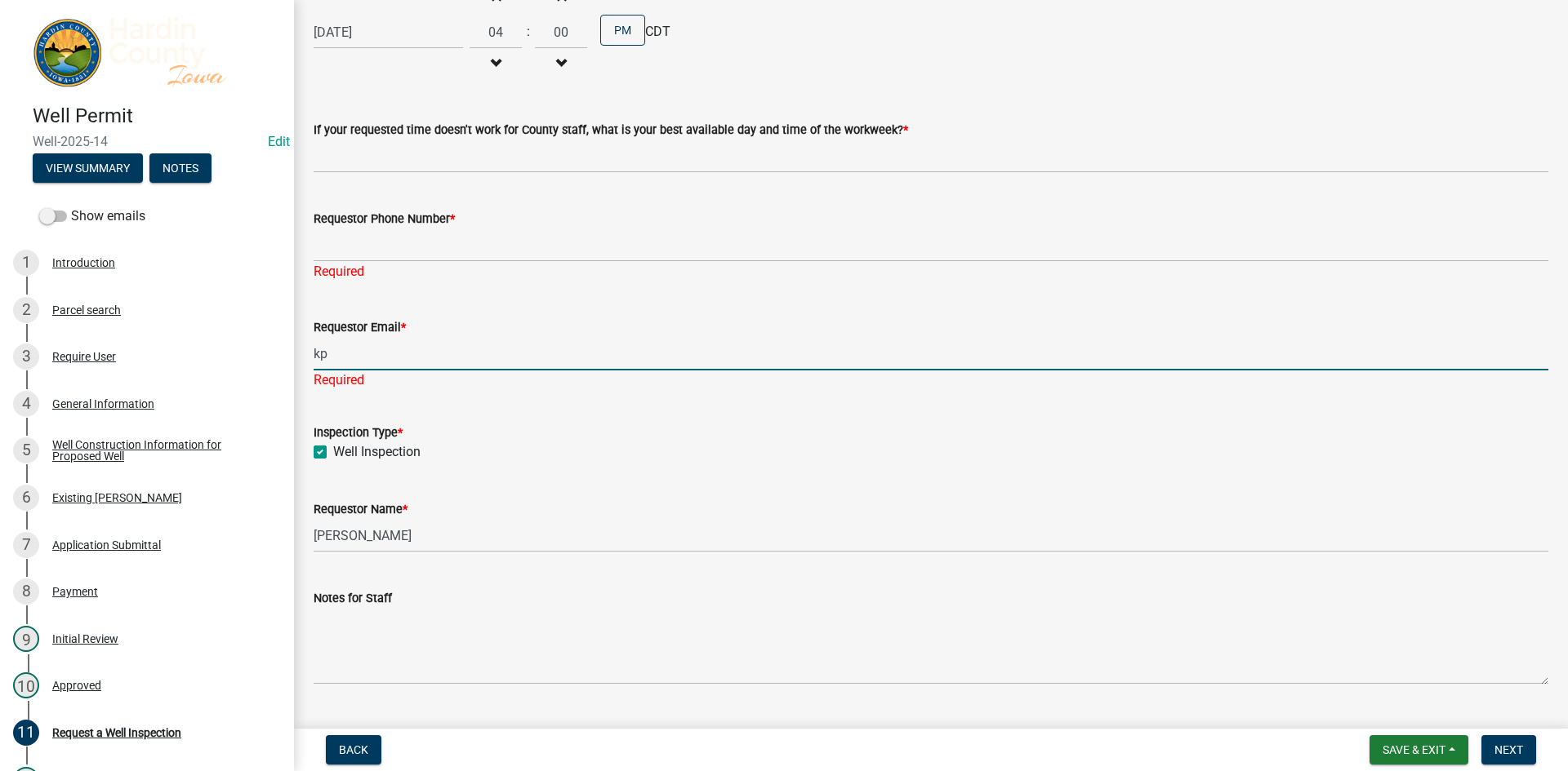
type input "kp"
drag, startPoint x: 408, startPoint y: 353, endPoint x: 288, endPoint y: 341, distance: 120.6
click at [288, 341] on div "Well Permit Well-2025-14 Edit View Summary Notes Show emails 1 Introduction 2 P…" at bounding box center [784, 385] width 1568 height 771
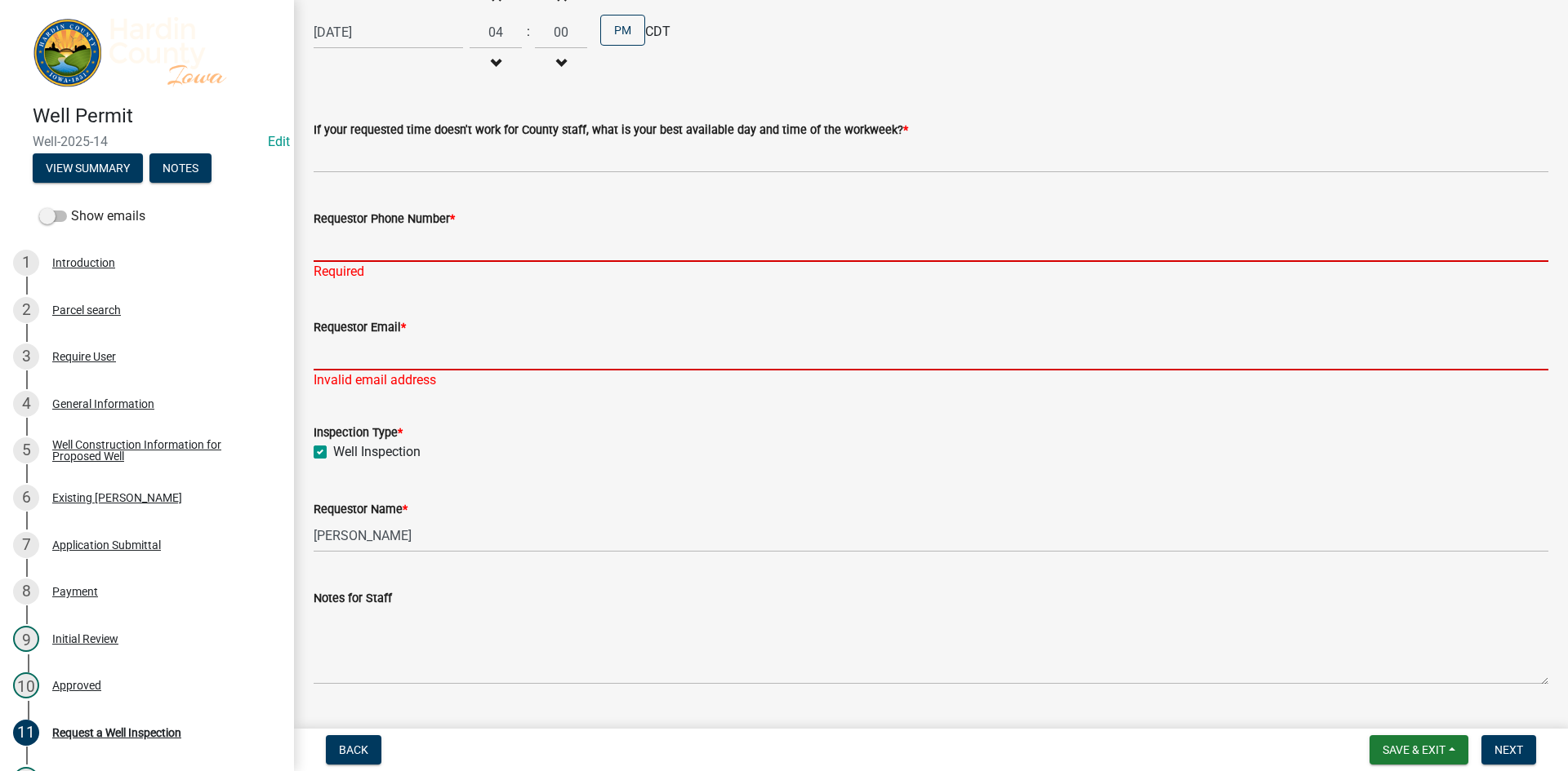
click at [460, 229] on input "Requestor Phone Number *" at bounding box center [931, 245] width 1235 height 34
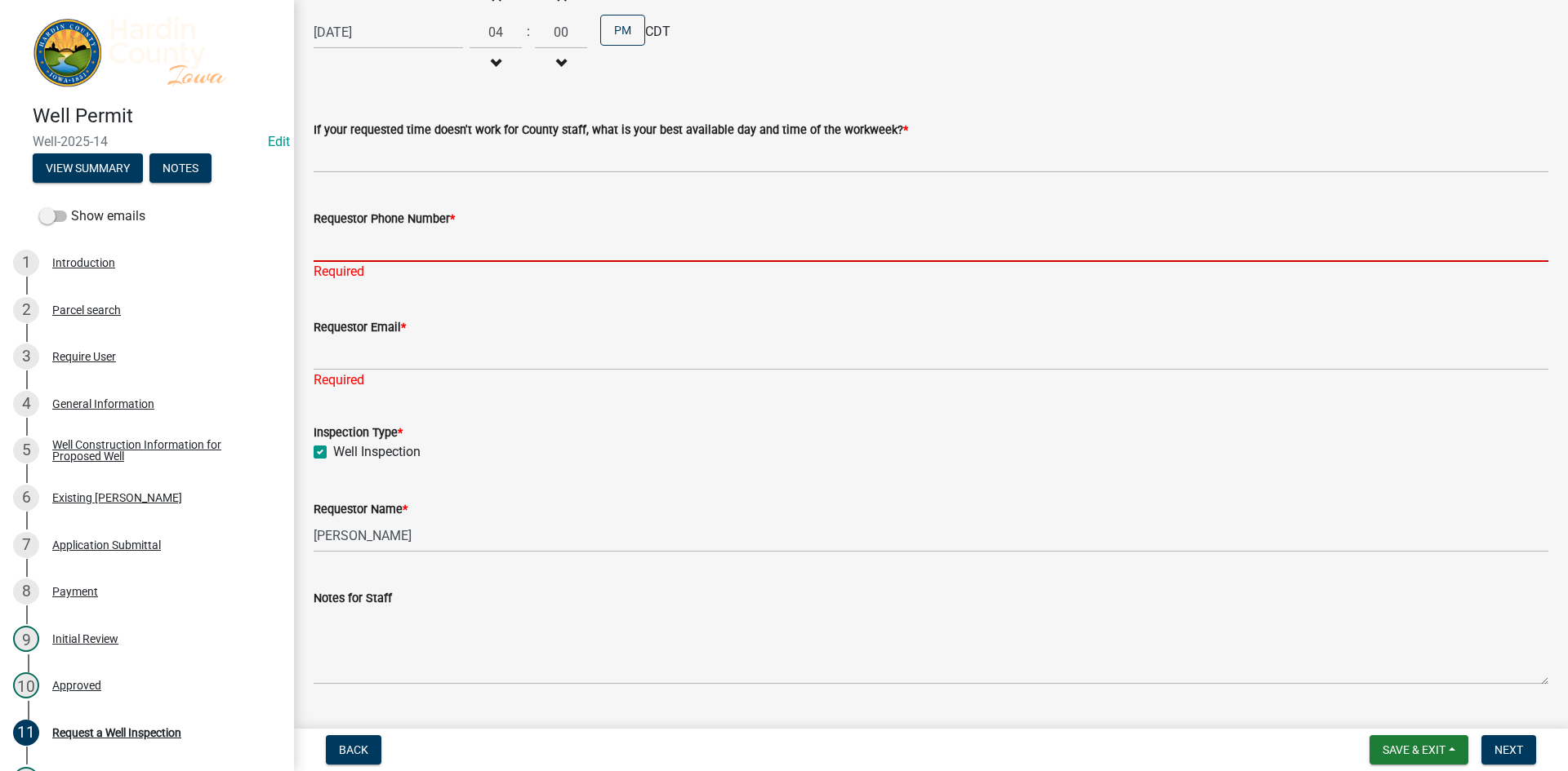
type input "v"
paste input "[PHONE_NUMBER]"
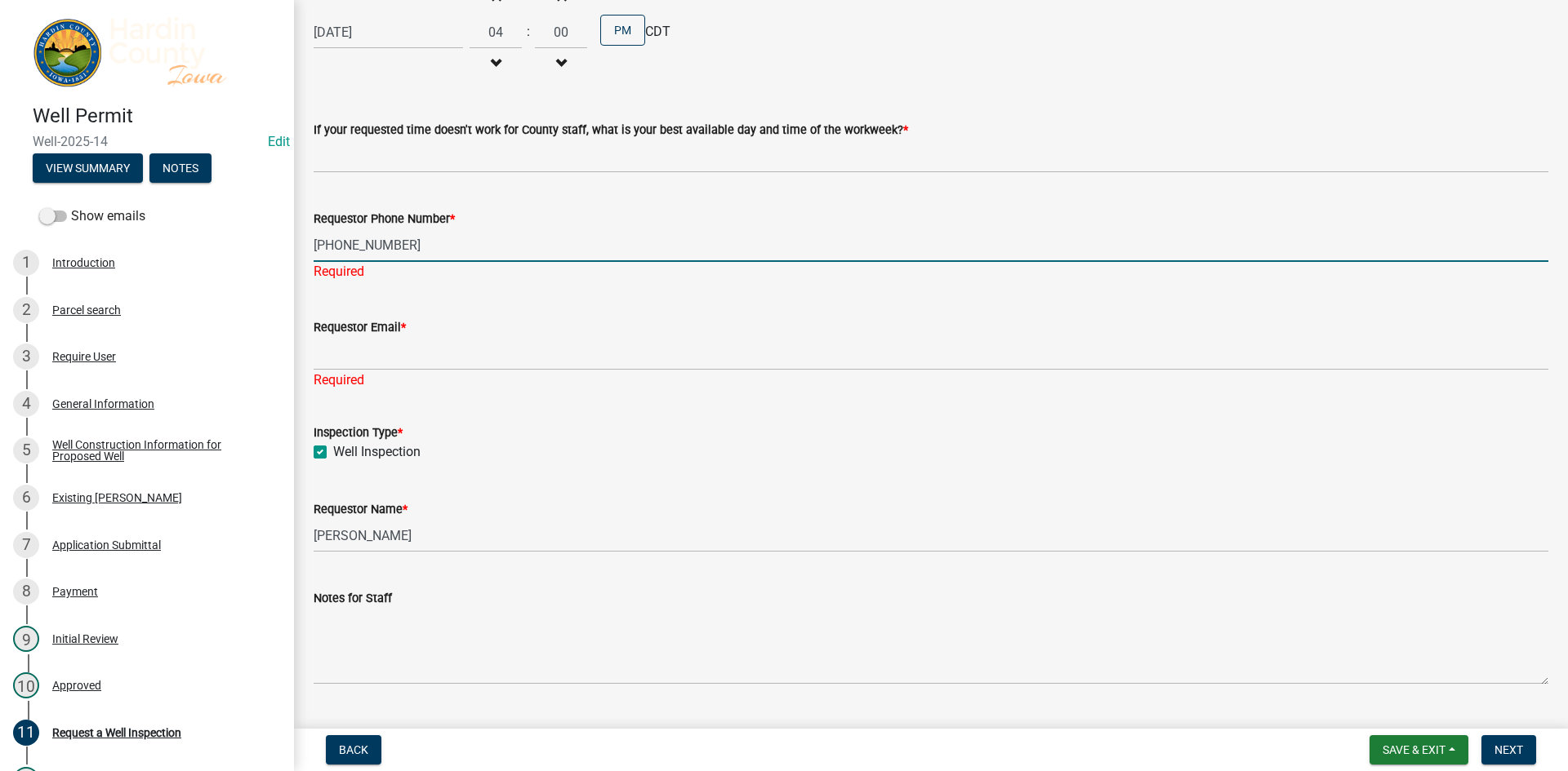
type input "[PHONE_NUMBER]"
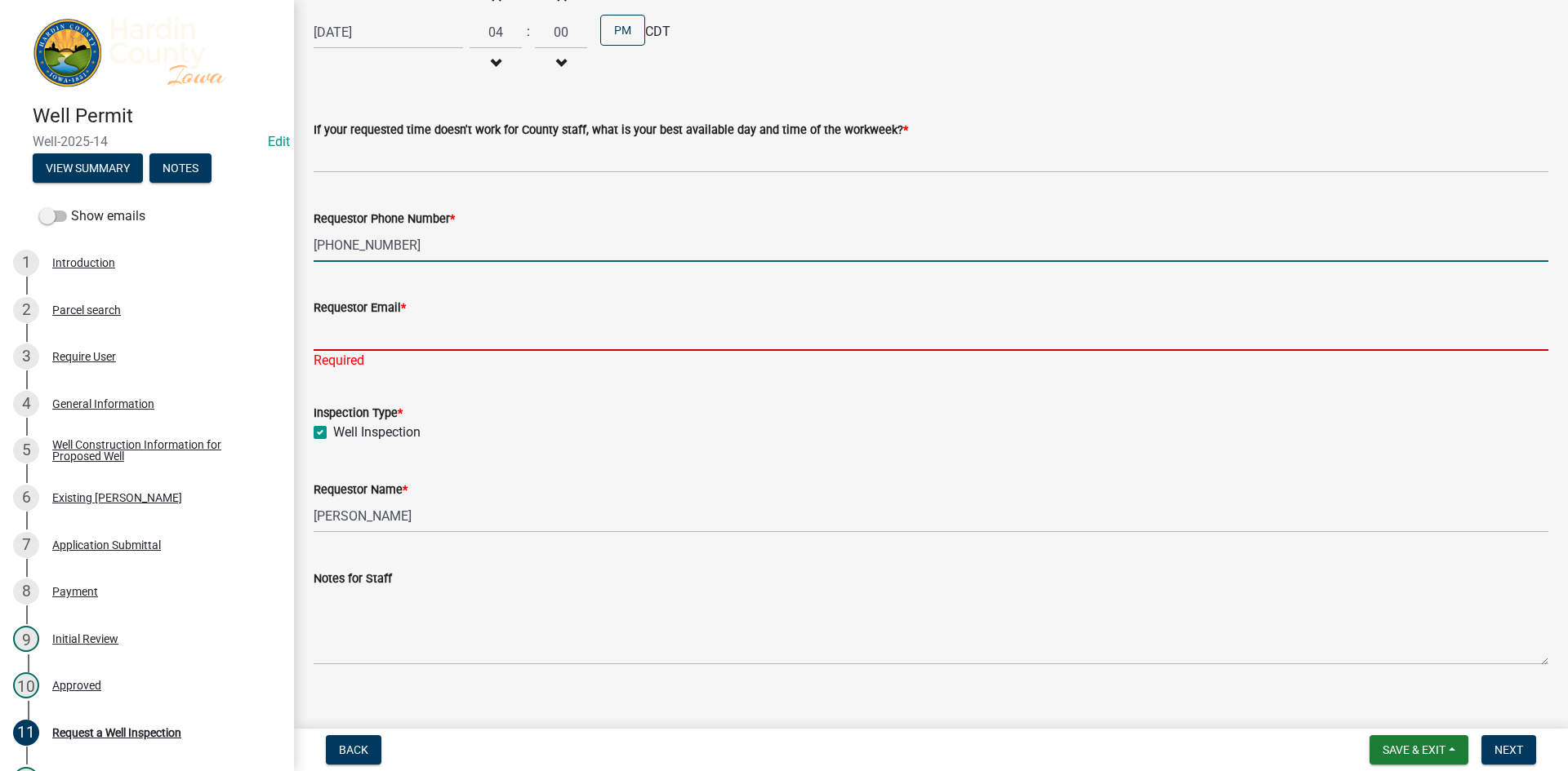
click at [334, 337] on input "Requestor Email *" at bounding box center [931, 334] width 1235 height 34
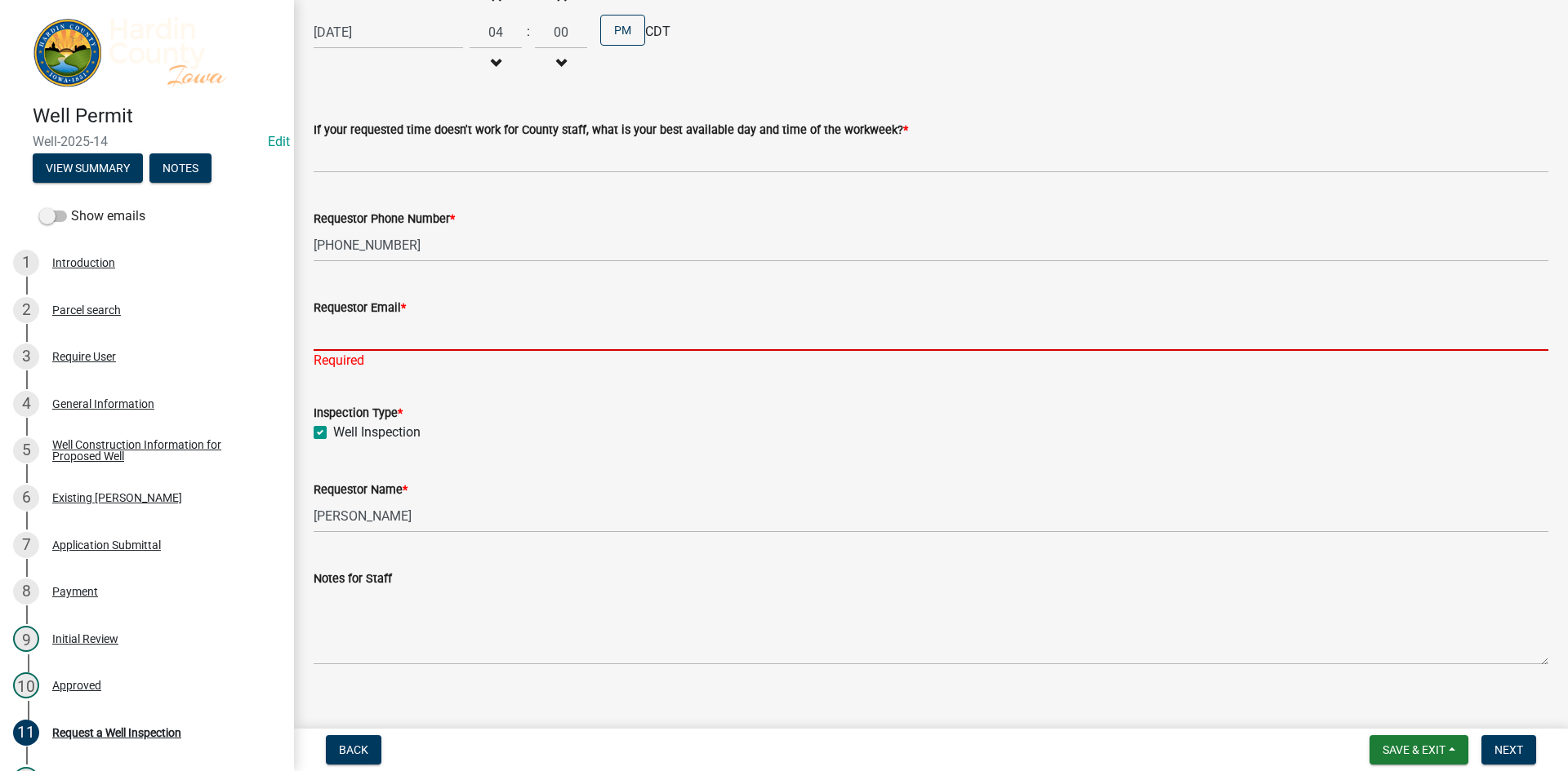
paste input "[EMAIL_ADDRESS][DOMAIN_NAME]"
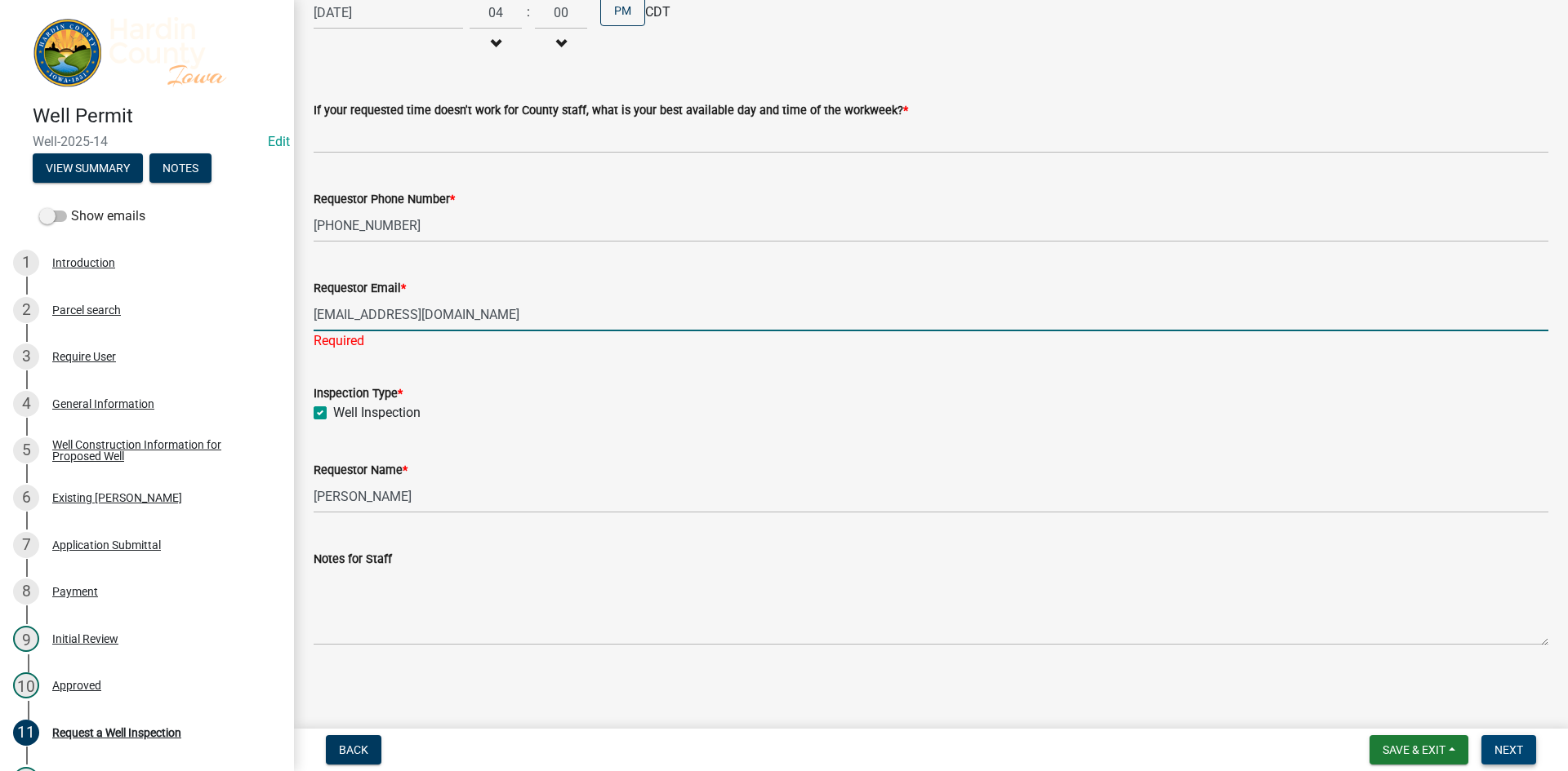
type input "[EMAIL_ADDRESS][DOMAIN_NAME]"
click at [1512, 752] on span "Next" at bounding box center [1508, 749] width 29 height 13
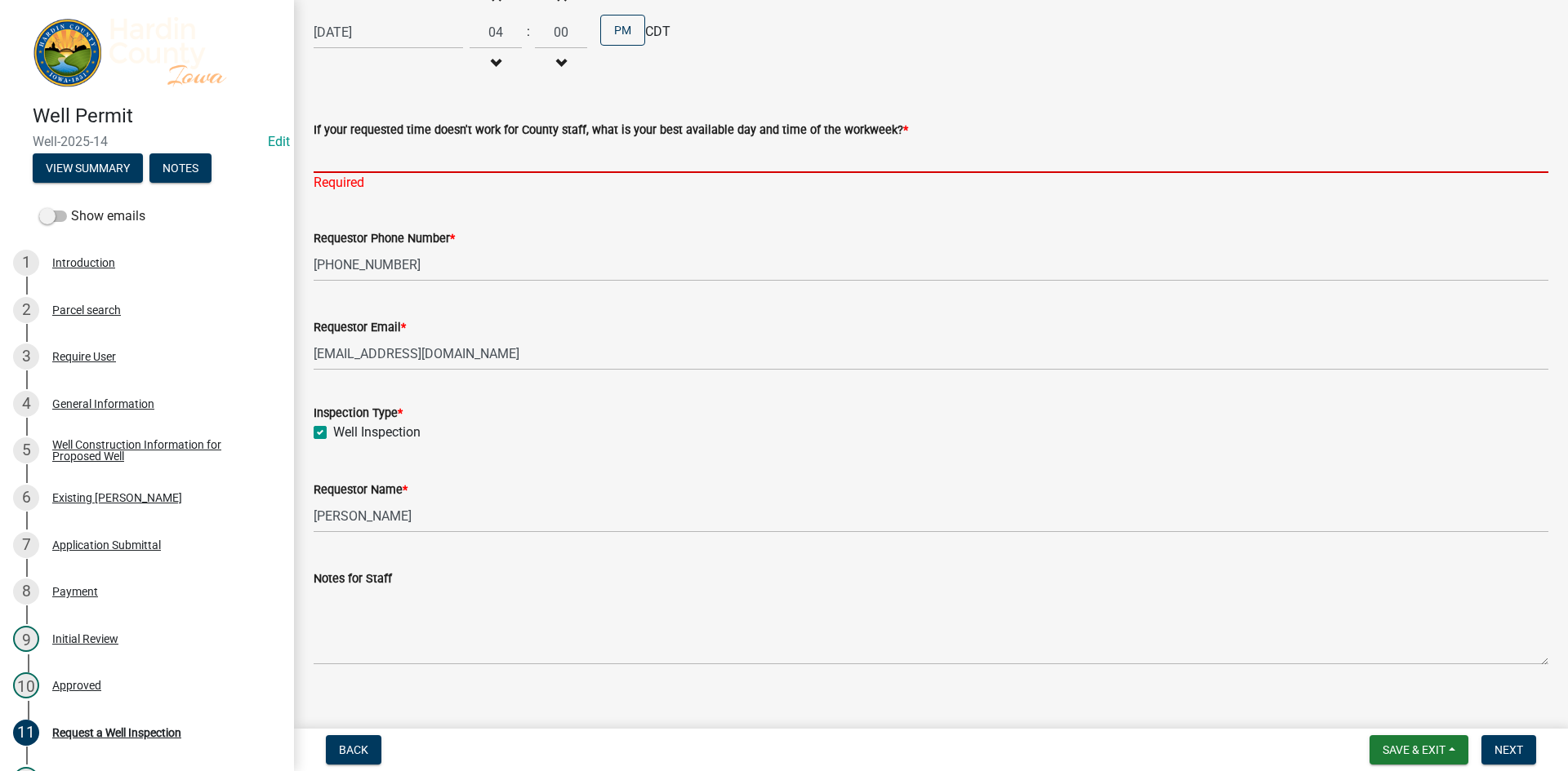
click at [418, 162] on input "If your requested time doesn't work for County staff, what is your best availab…" at bounding box center [931, 156] width 1235 height 34
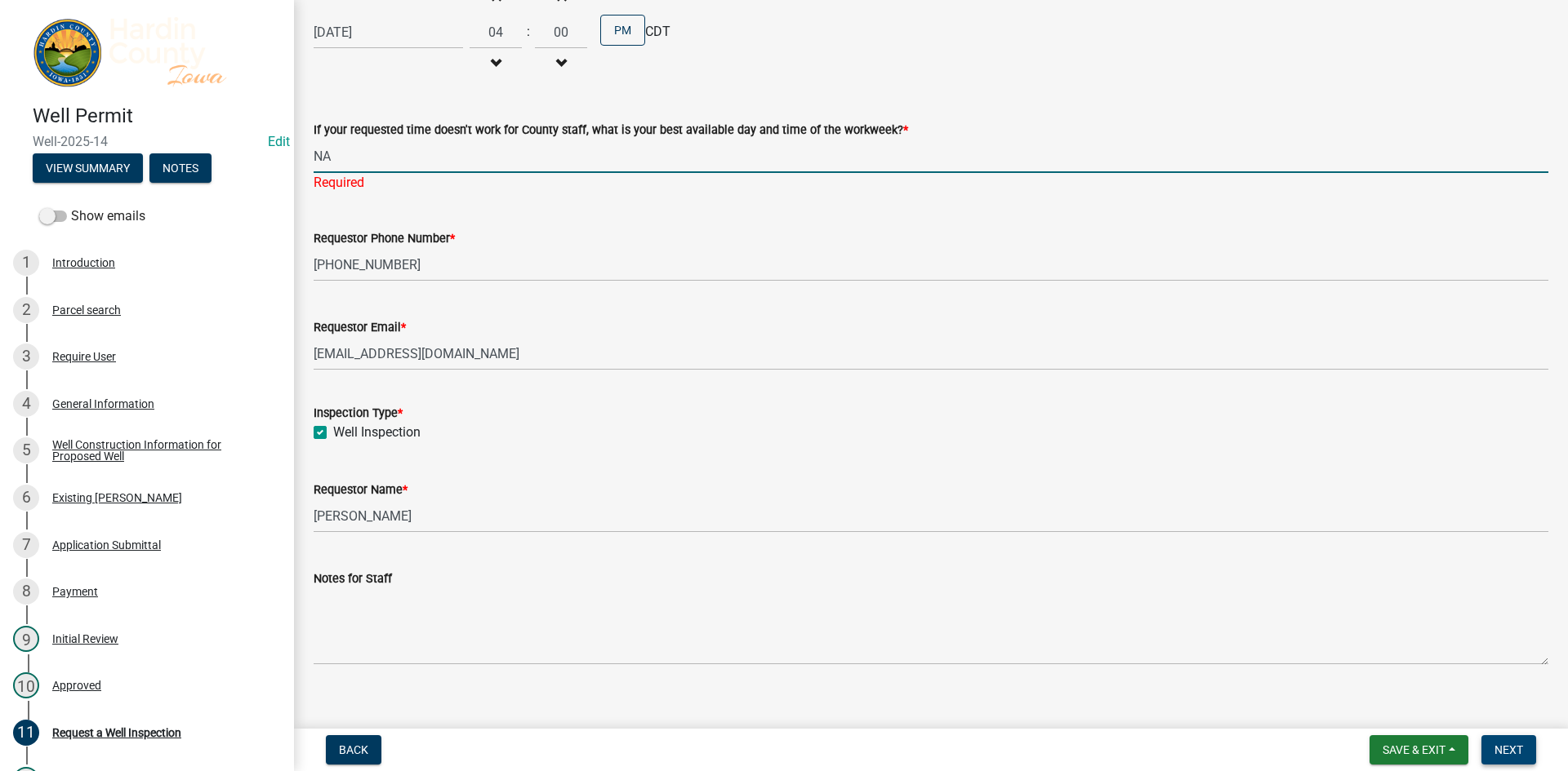
type input "NA"
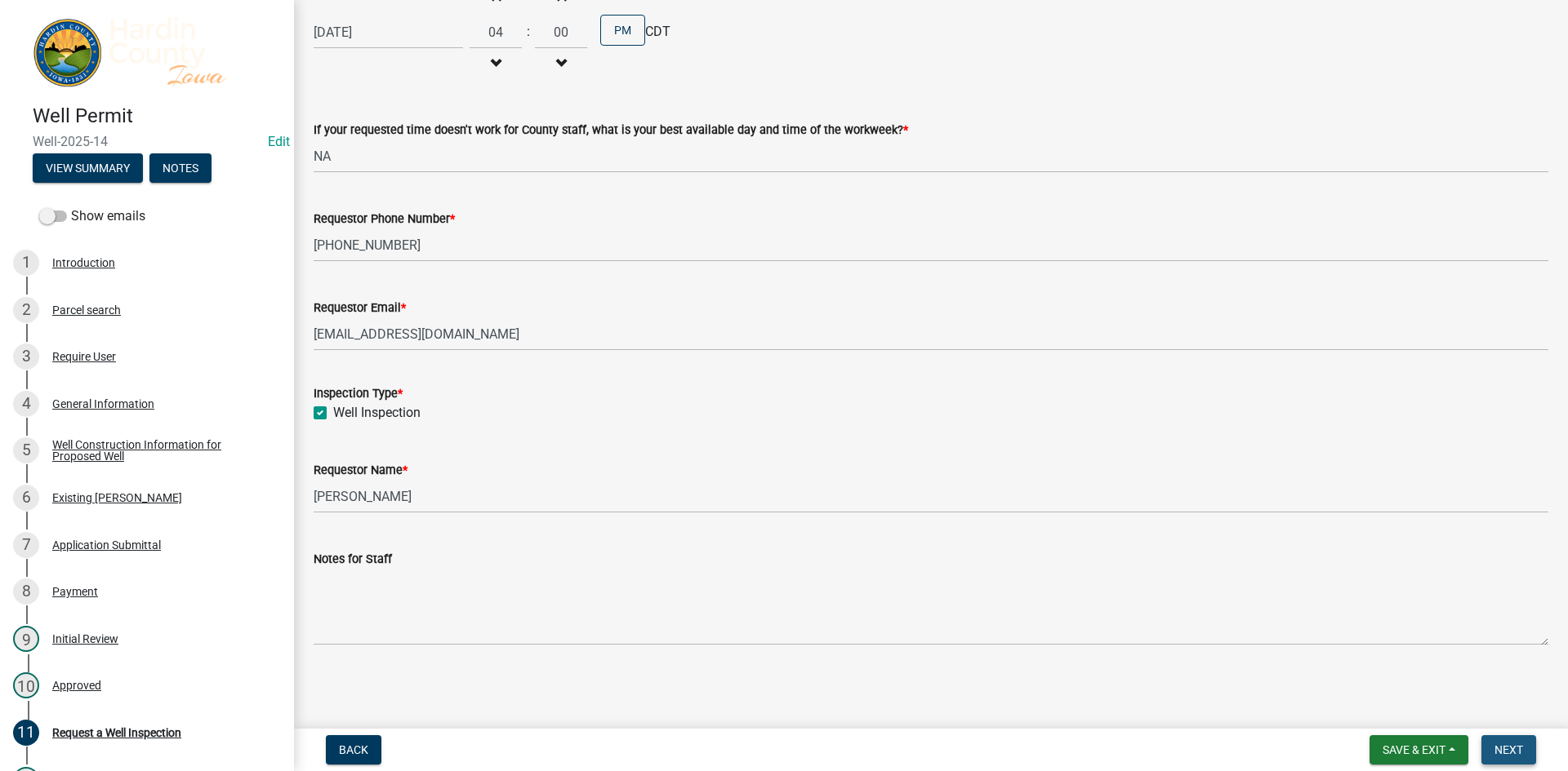
click at [1507, 754] on span "Next" at bounding box center [1508, 749] width 29 height 13
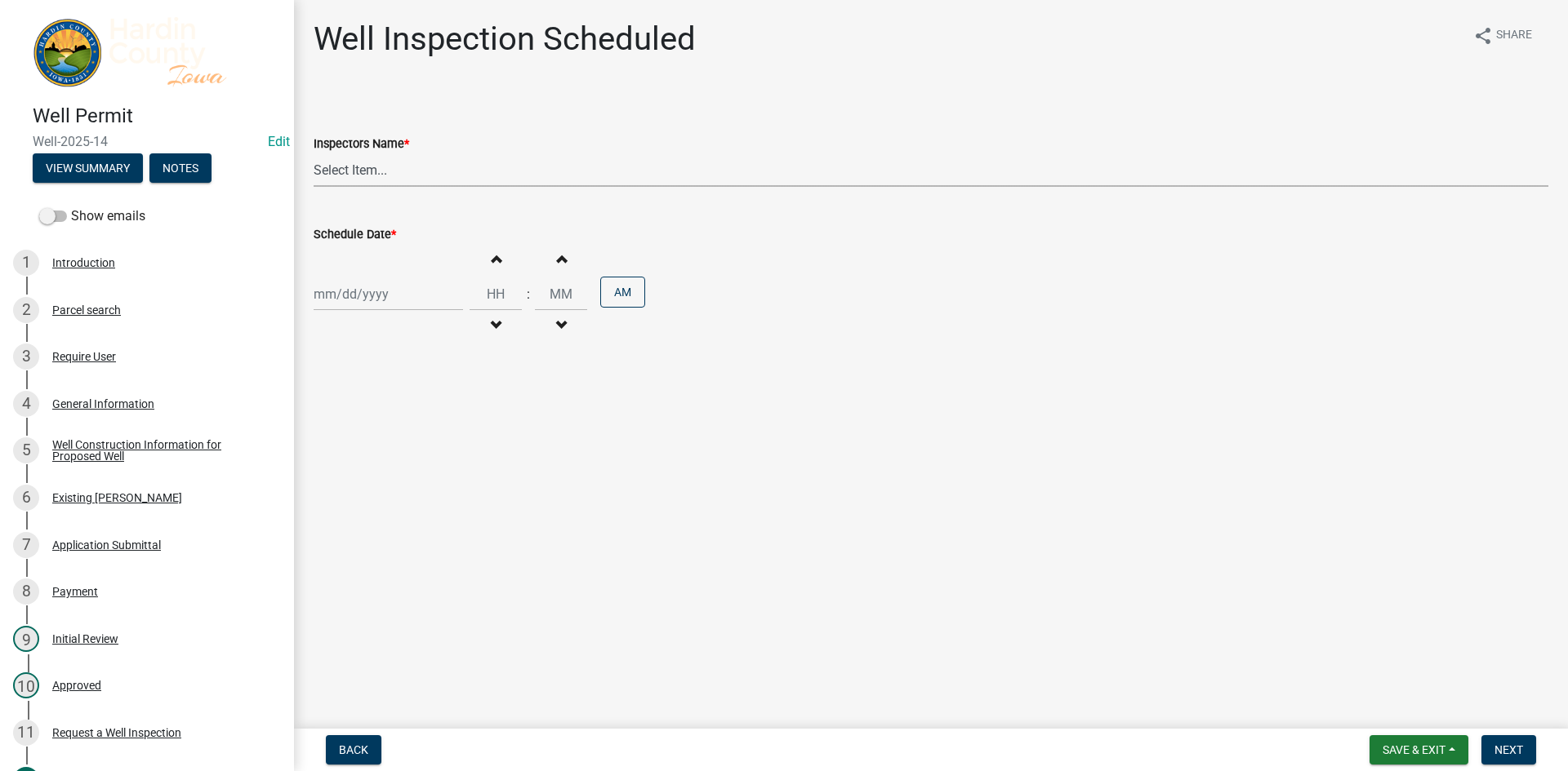
click at [390, 174] on select "Select Item... [PERSON_NAME] Septic ([PERSON_NAME] Septic Service) lkohart ([PE…" at bounding box center [931, 170] width 1235 height 34
select select "60cbe18b-ca62-4587-ab96-ab04c925d230"
click at [314, 154] on select "Select Item... [PERSON_NAME] Septic ([PERSON_NAME] Septic Service) lkohart ([PE…" at bounding box center [931, 170] width 1235 height 34
select select "9"
select select "2025"
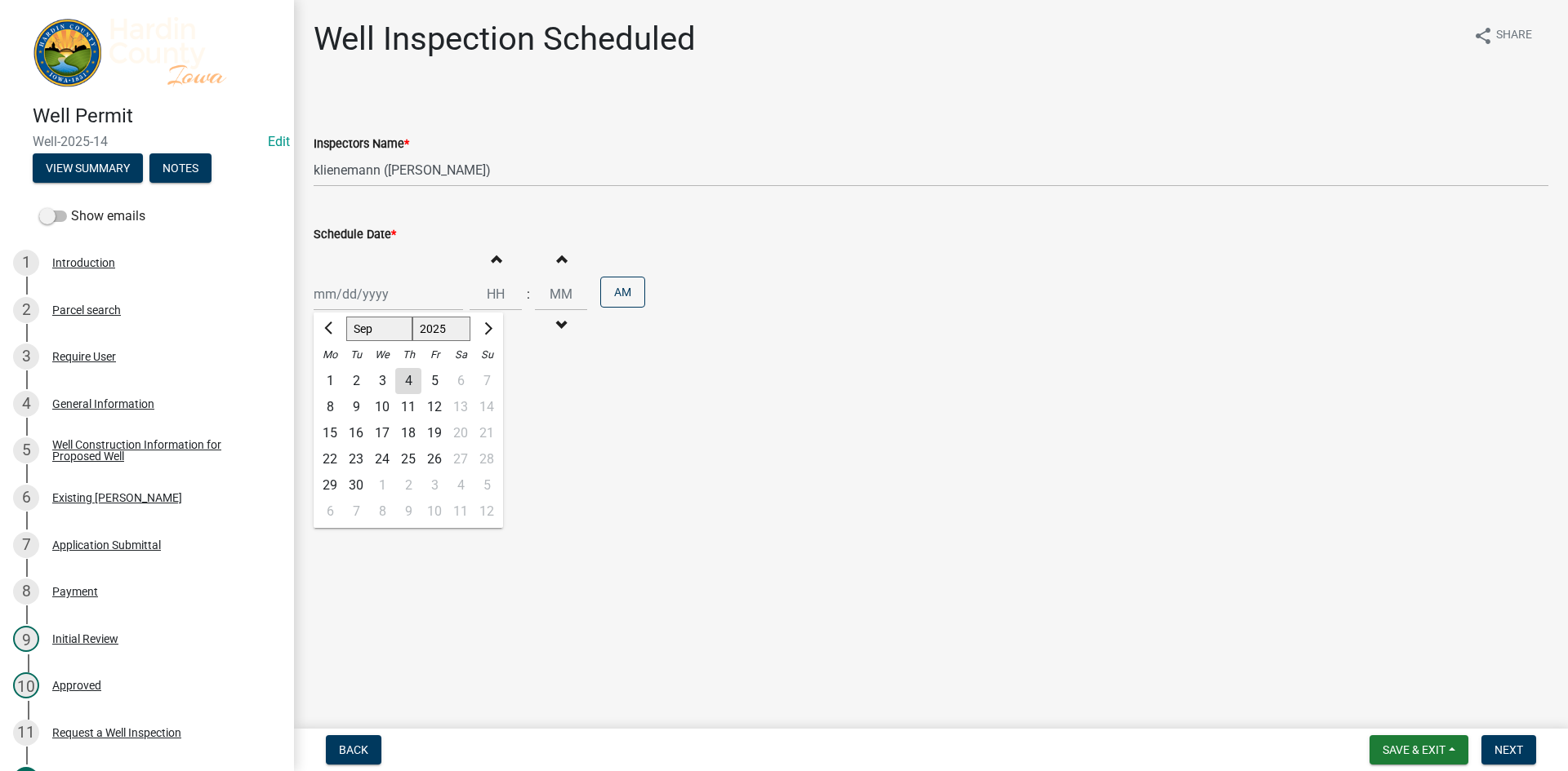
click at [382, 278] on div "[PERSON_NAME] Feb Mar Apr [PERSON_NAME][DATE] Oct Nov [DATE] 1526 1527 1528 152…" at bounding box center [388, 294] width 149 height 34
click at [409, 385] on div "4" at bounding box center [409, 381] width 26 height 26
type input "[DATE]"
click at [487, 294] on input "Hours" at bounding box center [496, 294] width 53 height 34
type input "04"
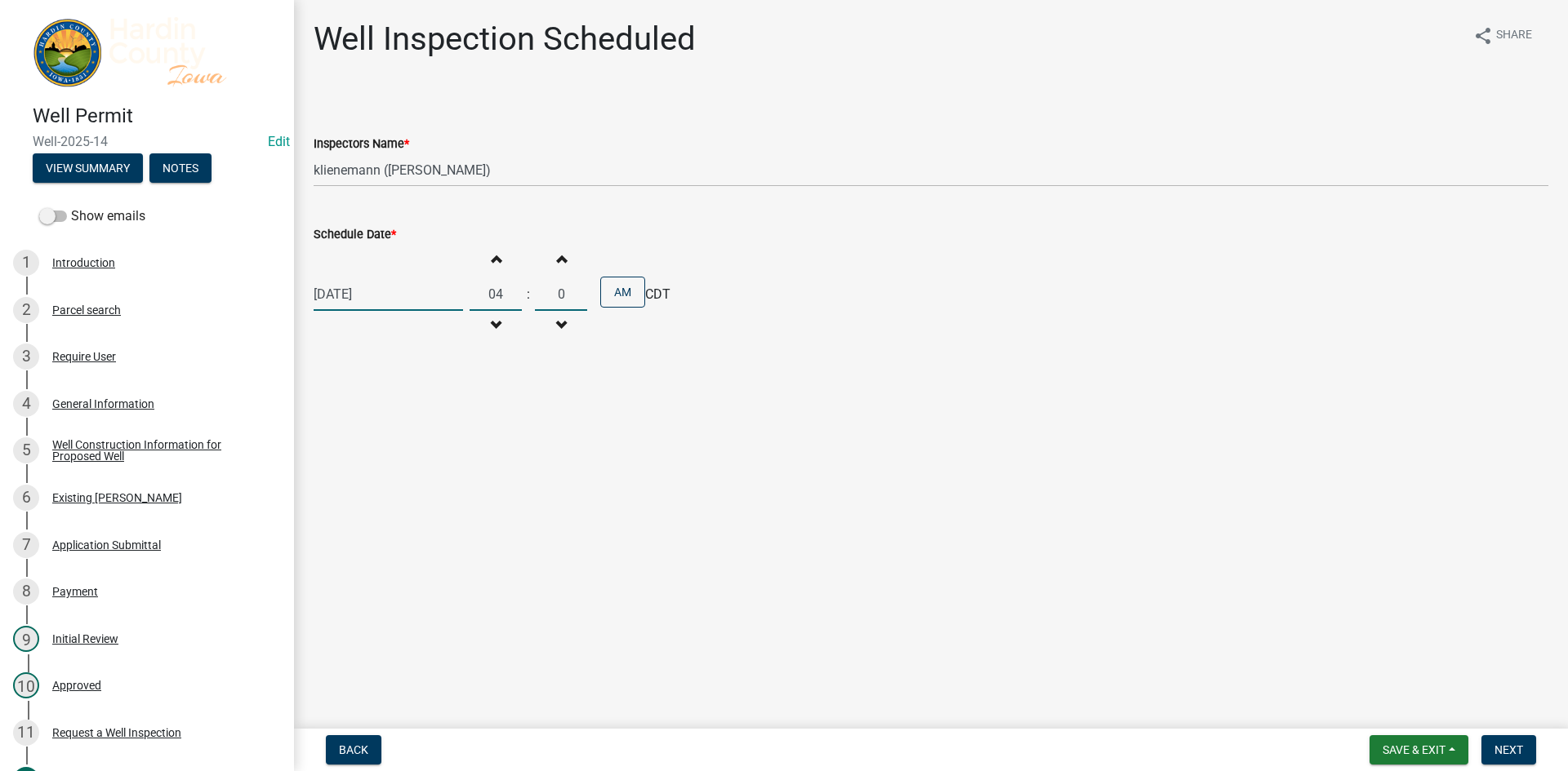
type input "00"
click at [606, 288] on button "AM" at bounding box center [623, 293] width 45 height 31
click at [1506, 739] on button "Next" at bounding box center [1508, 750] width 54 height 29
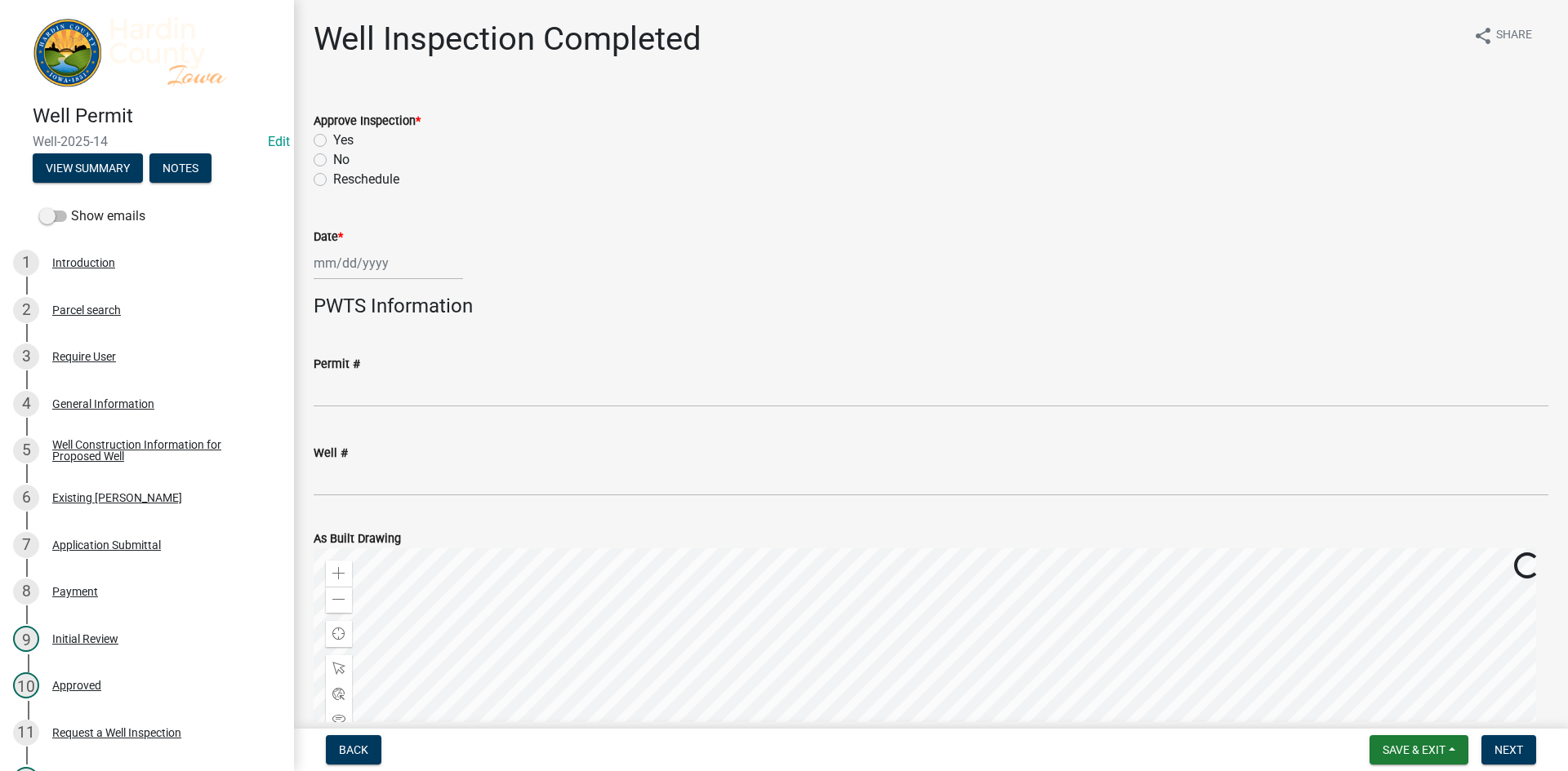
click at [340, 142] on label "Yes" at bounding box center [344, 140] width 21 height 20
click at [340, 142] on input "Yes" at bounding box center [339, 136] width 10 height 10
radio input "true"
click at [359, 264] on div at bounding box center [388, 263] width 149 height 34
select select "9"
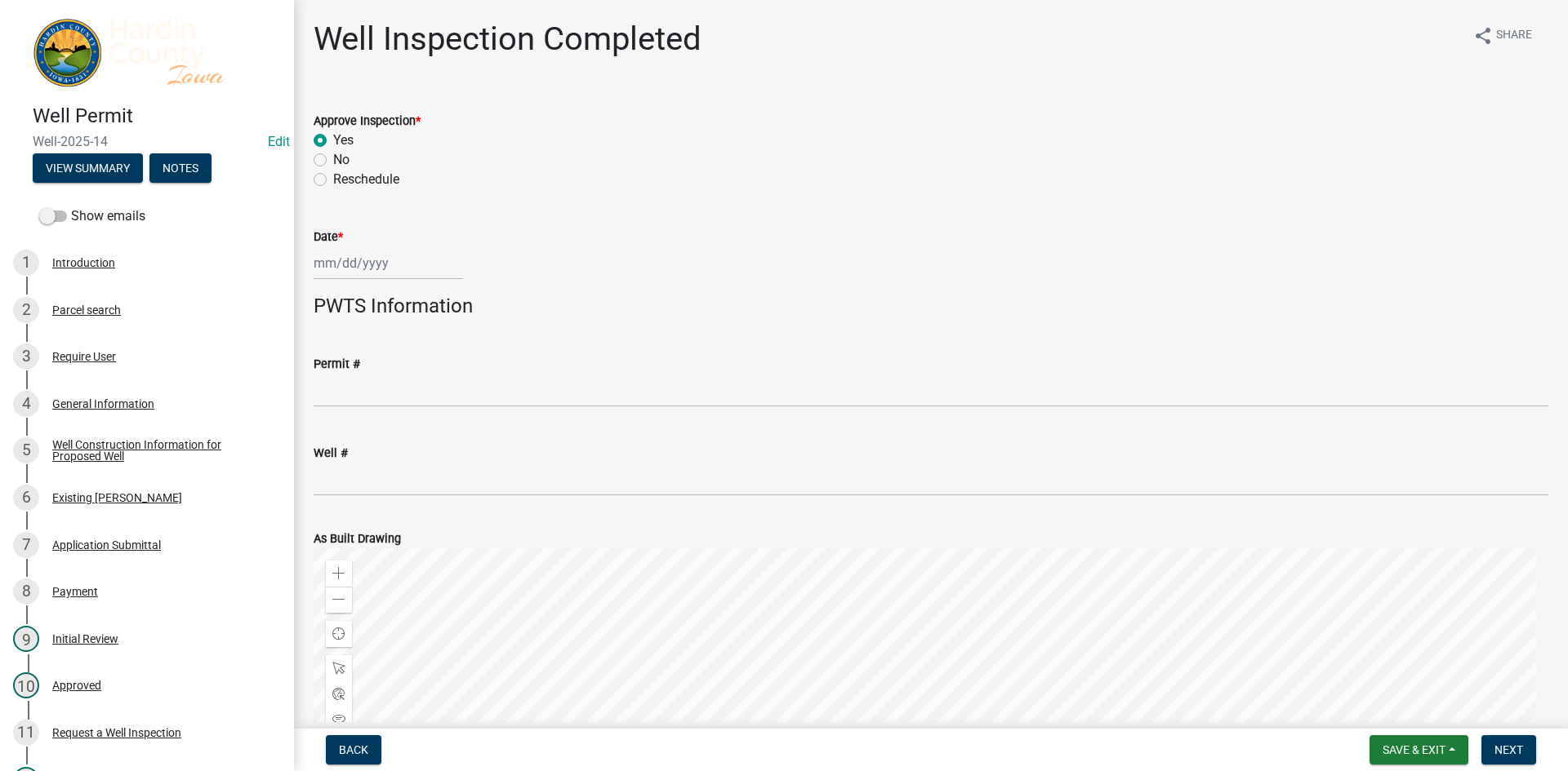
select select "2025"
click at [404, 350] on div "4" at bounding box center [409, 350] width 26 height 26
type input "[DATE]"
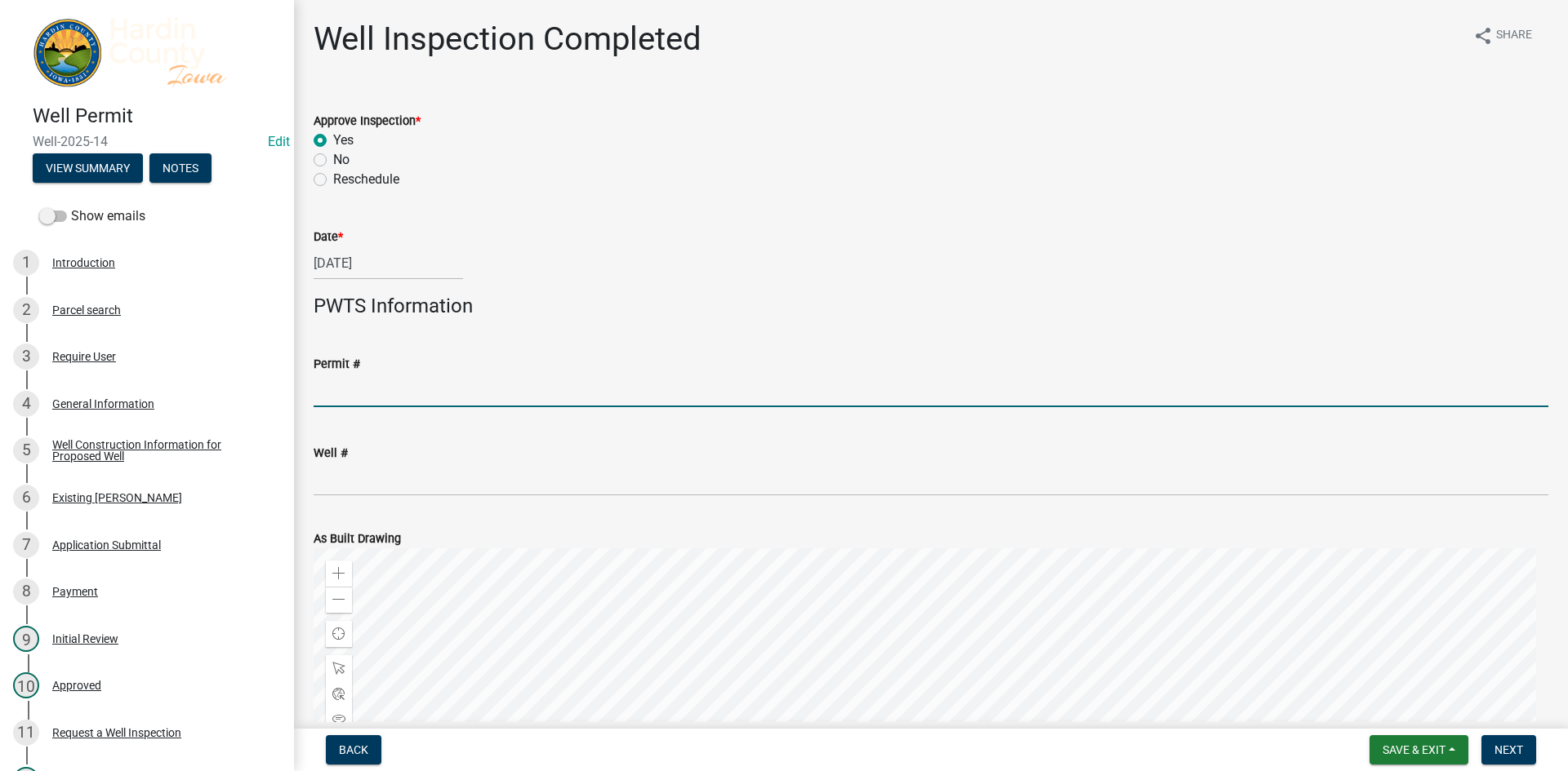
click at [437, 403] on input "Permit #" at bounding box center [931, 390] width 1235 height 34
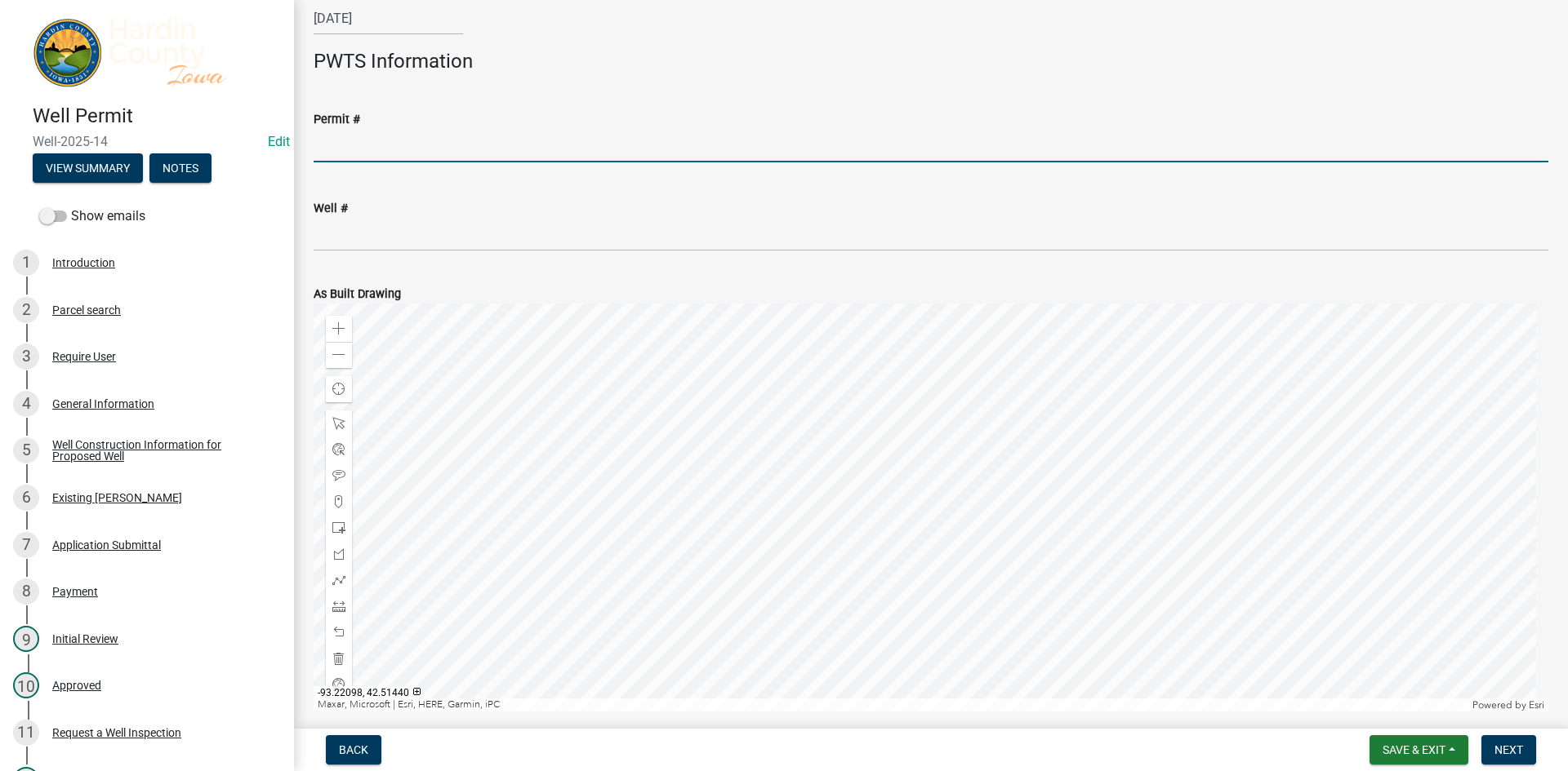
scroll to position [565, 0]
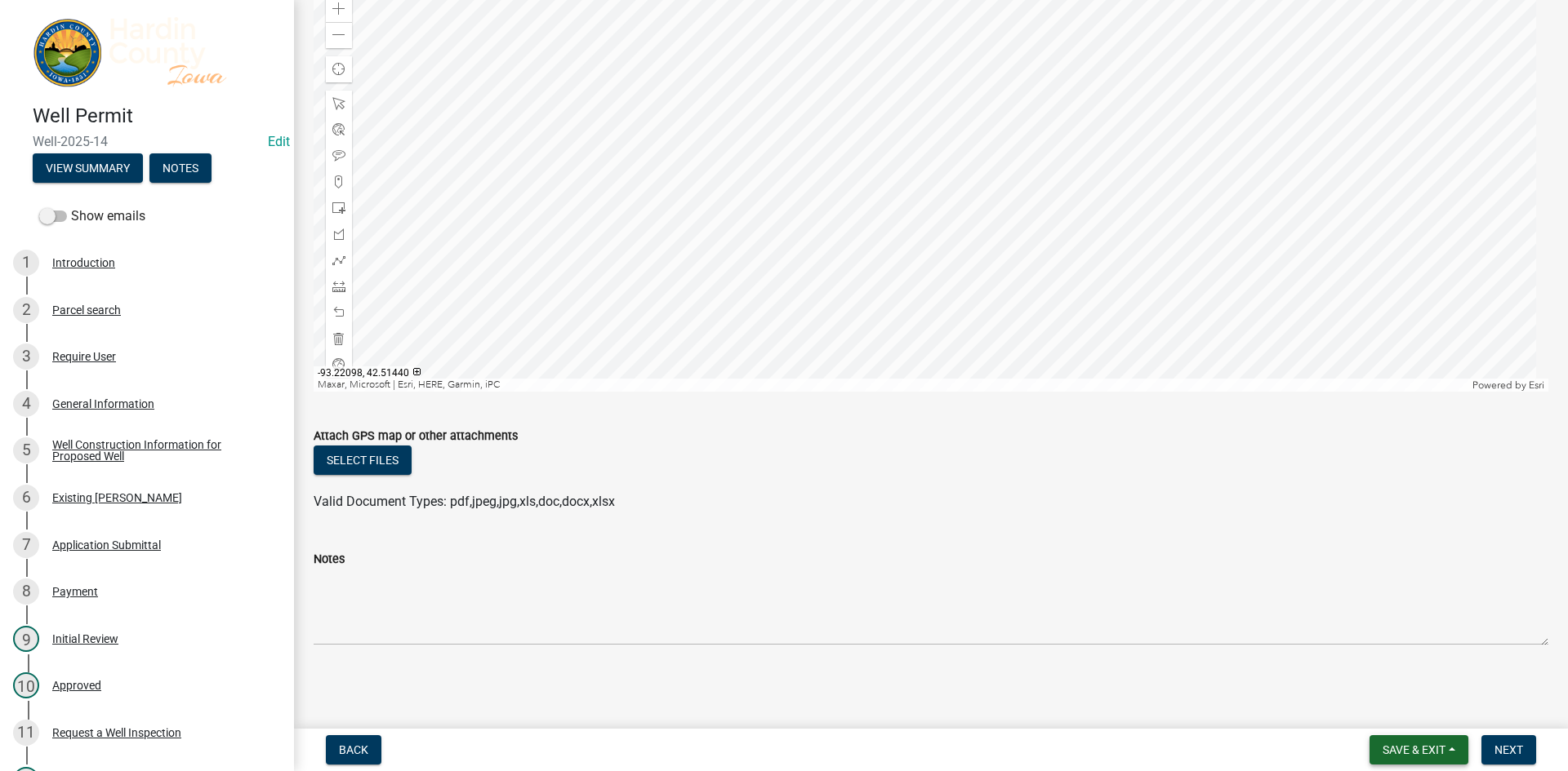
click at [1417, 744] on span "Save & Exit" at bounding box center [1414, 749] width 63 height 13
click at [1387, 709] on button "Save & Exit" at bounding box center [1403, 707] width 130 height 39
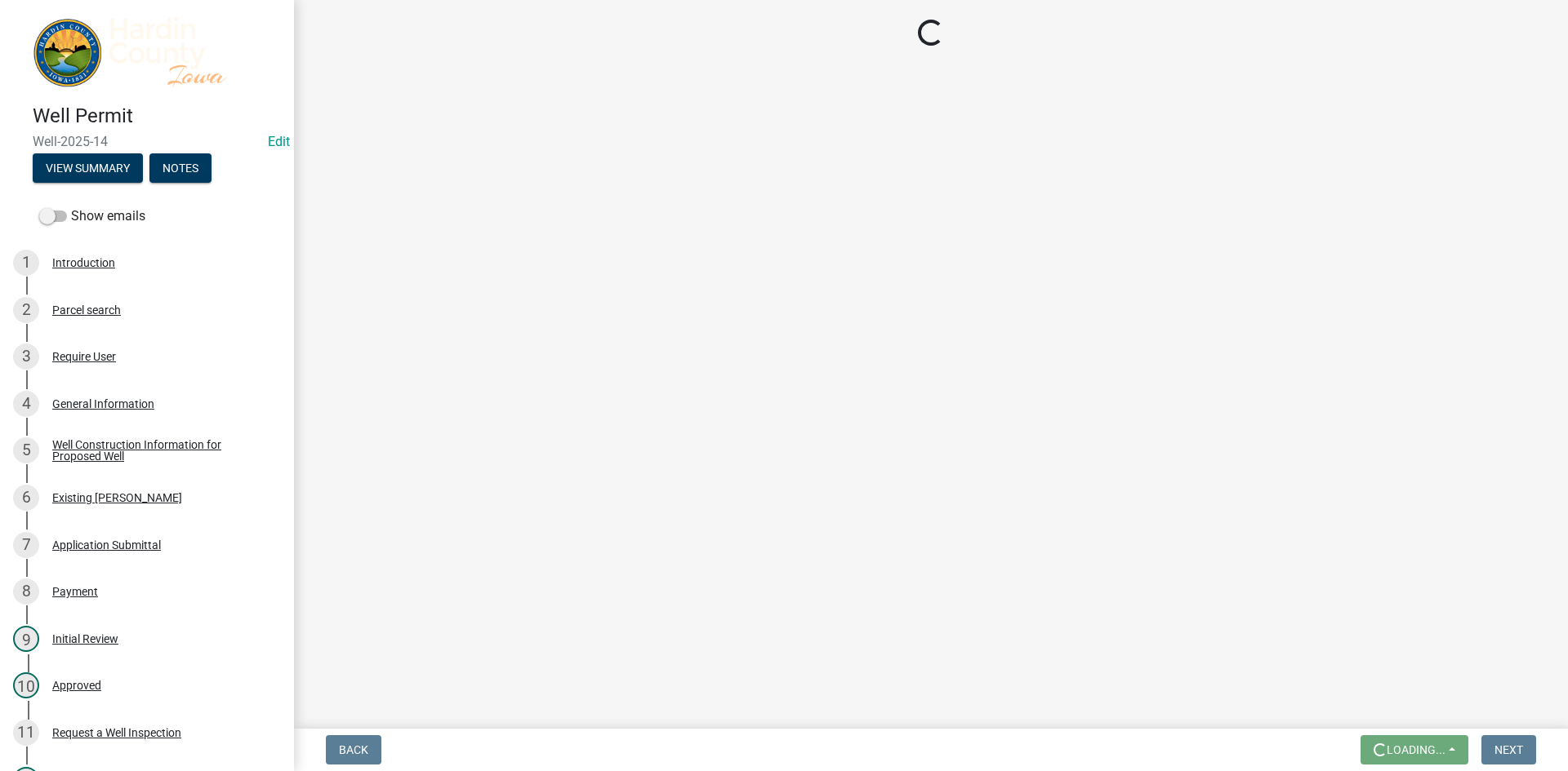
scroll to position [0, 0]
